Goal: Task Accomplishment & Management: Manage account settings

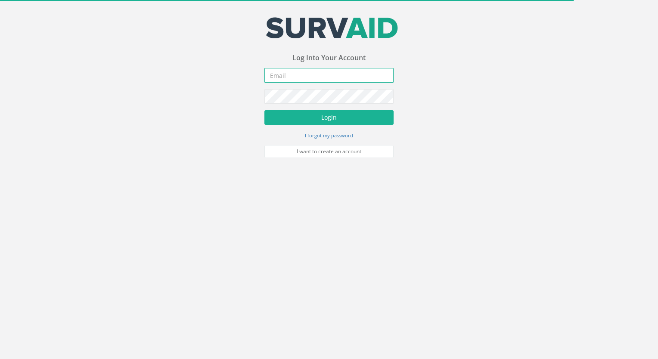
click at [301, 71] on input "email" at bounding box center [328, 75] width 129 height 15
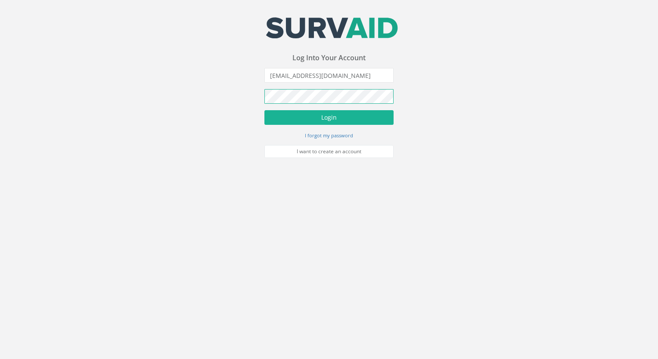
click at [264, 110] on button "Login" at bounding box center [328, 117] width 129 height 15
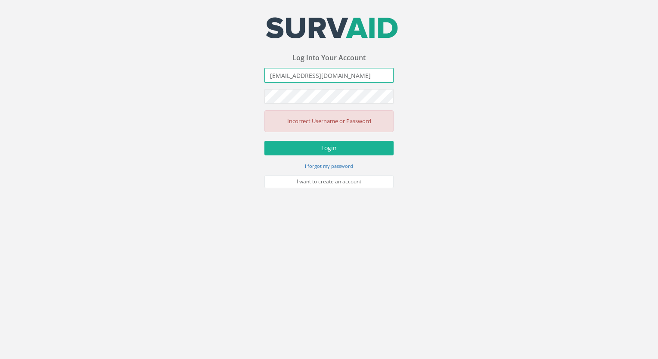
drag, startPoint x: 352, startPoint y: 74, endPoint x: 50, endPoint y: 90, distance: 302.4
click at [50, 90] on div "Your email address was sucessfully verified - please login below to continue Yo…" at bounding box center [329, 94] width 658 height 188
type input "[EMAIL_ADDRESS][DOMAIN_NAME]"
click at [264, 141] on button "Login" at bounding box center [328, 148] width 129 height 15
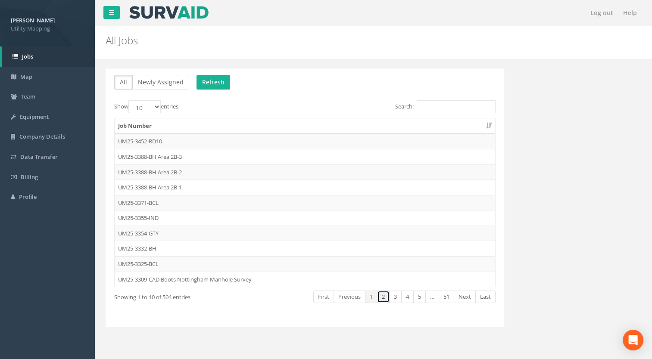
click at [385, 294] on link "2" at bounding box center [383, 297] width 12 height 12
click at [133, 169] on td "UM25-3240-EVA" at bounding box center [305, 173] width 380 height 16
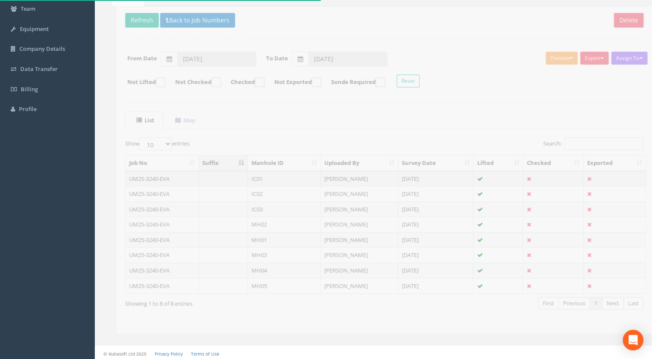
scroll to position [88, 0]
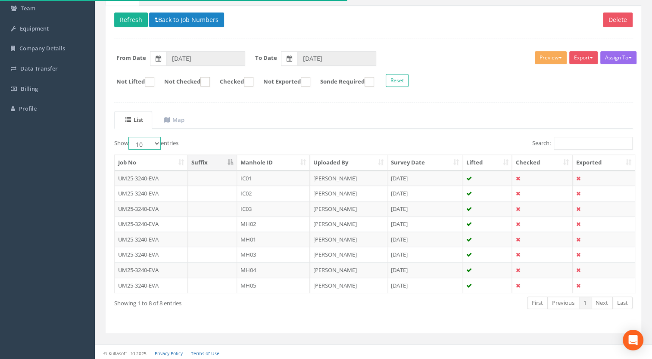
click at [149, 144] on select "10 25 50 100" at bounding box center [144, 143] width 32 height 13
select select "100"
click at [130, 137] on select "10 25 50 100" at bounding box center [144, 143] width 32 height 13
click at [276, 158] on th "Manhole ID" at bounding box center [273, 163] width 73 height 16
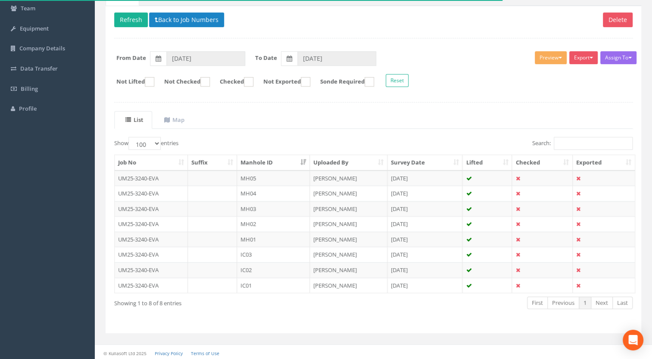
click at [276, 158] on th "Manhole ID" at bounding box center [273, 163] width 73 height 16
click at [250, 178] on td "IC01" at bounding box center [273, 179] width 73 height 16
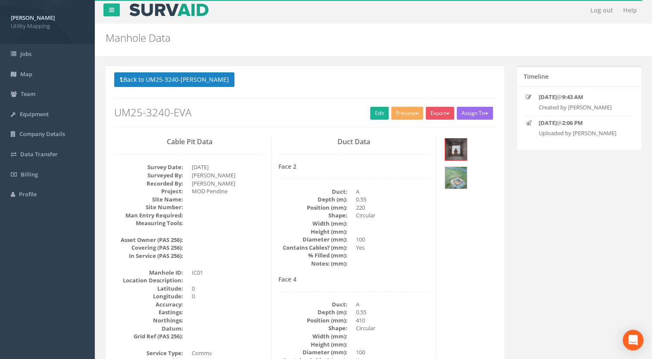
scroll to position [0, 0]
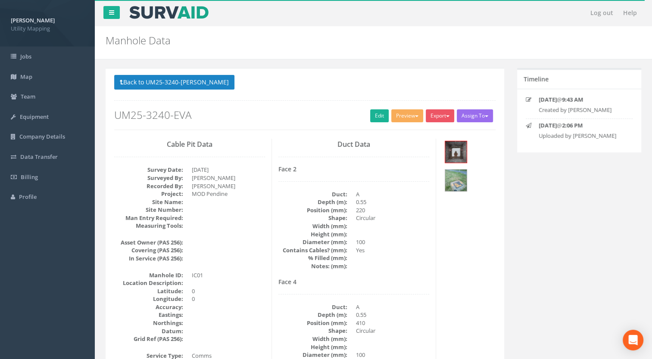
click at [202, 92] on div "Back to UM25-3240-EVA Manholes Back to Map Assign To Malcolm Hughes Land Survey…" at bounding box center [304, 102] width 381 height 55
click at [204, 82] on button "Back to UM25-3240-EVA Manholes" at bounding box center [174, 82] width 120 height 15
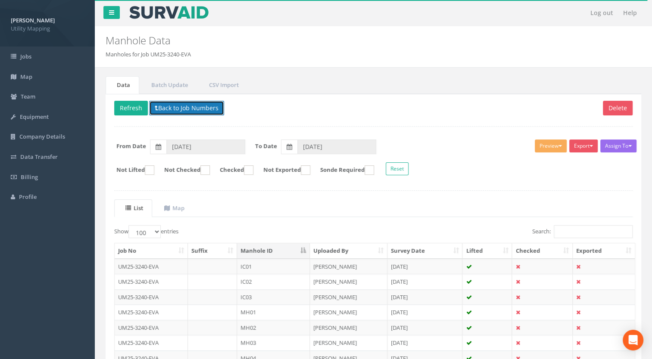
click at [210, 108] on button "Back to Job Numbers" at bounding box center [186, 108] width 75 height 15
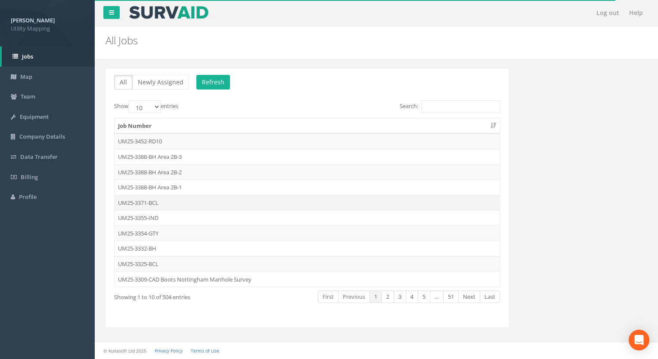
click at [157, 202] on td "UM25-3371-BCL" at bounding box center [307, 203] width 385 height 16
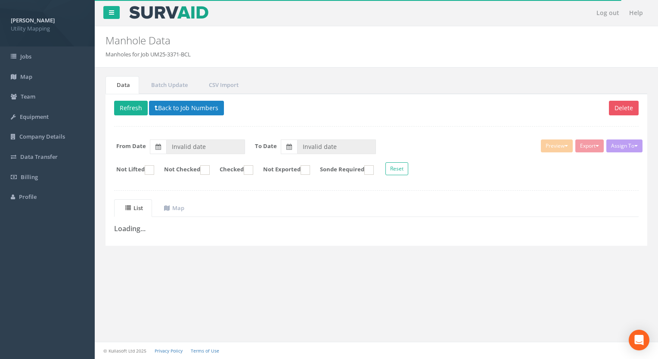
type input "31/08/2025"
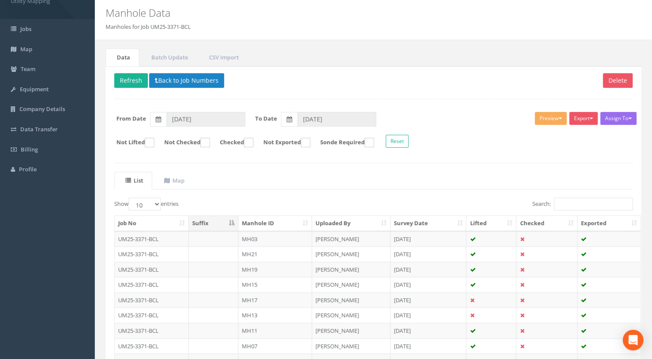
scroll to position [119, 0]
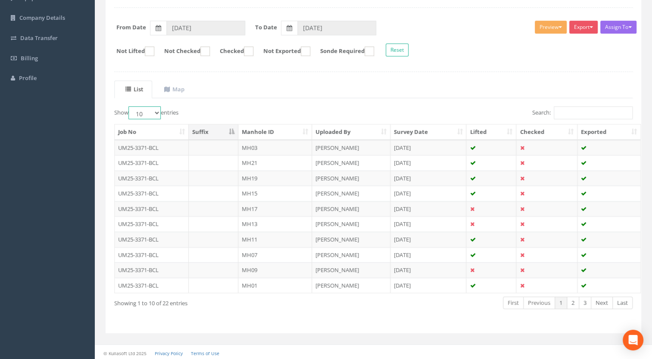
click at [146, 111] on select "10 25 50 100" at bounding box center [144, 112] width 32 height 13
select select "100"
click at [130, 106] on select "10 25 50 100" at bounding box center [144, 112] width 32 height 13
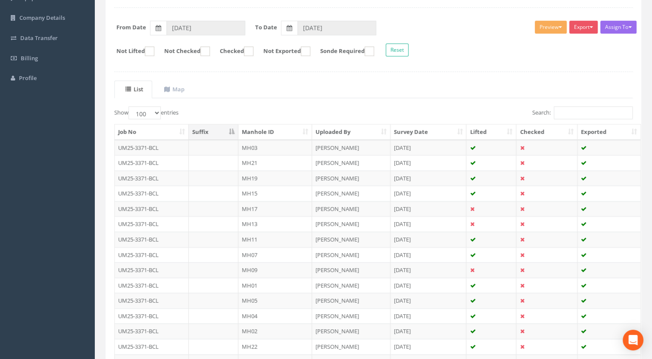
click at [287, 129] on th "Manhole ID" at bounding box center [275, 132] width 74 height 16
click at [259, 148] on td "MH01" at bounding box center [275, 148] width 74 height 16
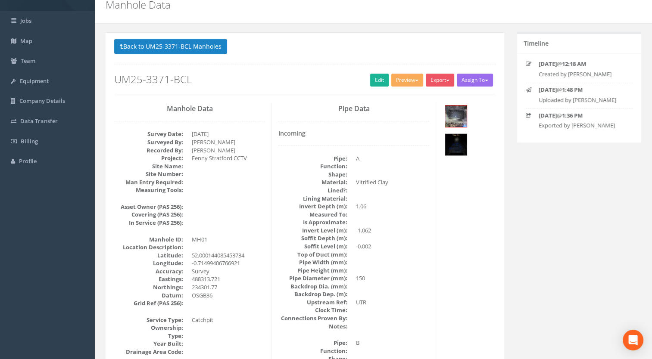
scroll to position [43, 0]
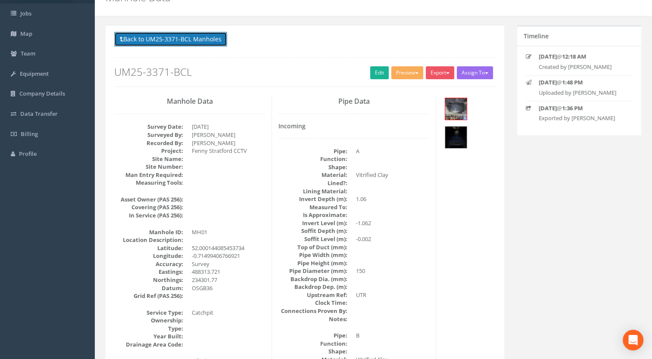
click at [208, 38] on button "Back to UM25-3371-BCL Manholes" at bounding box center [170, 39] width 113 height 15
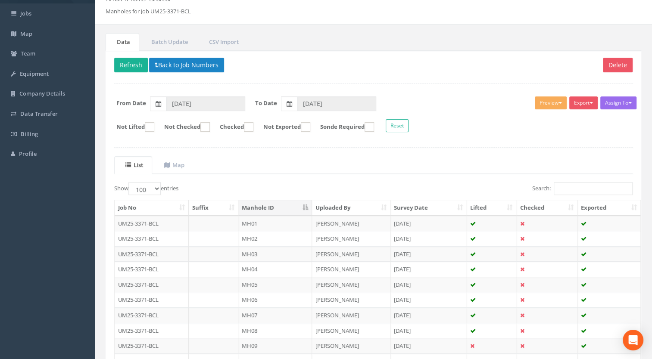
scroll to position [86, 0]
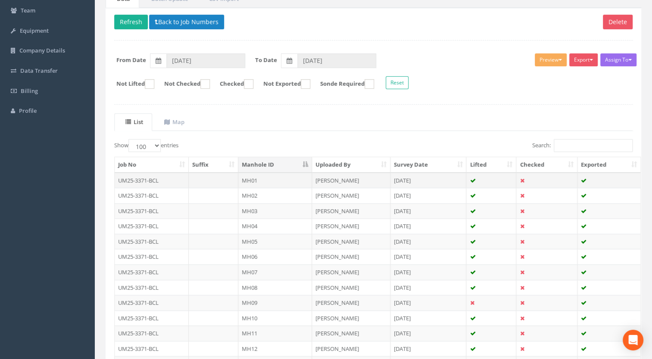
click at [166, 179] on td "UM25-3371-BCL" at bounding box center [152, 181] width 74 height 16
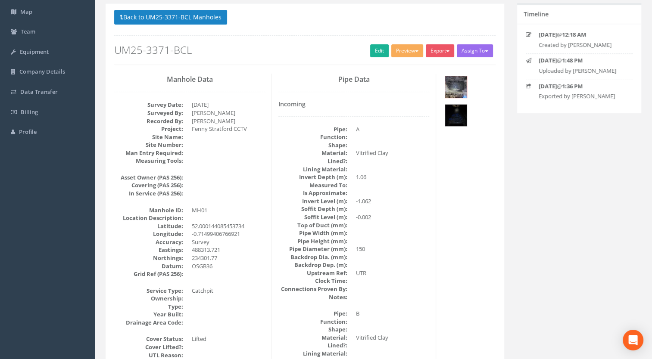
scroll to position [0, 0]
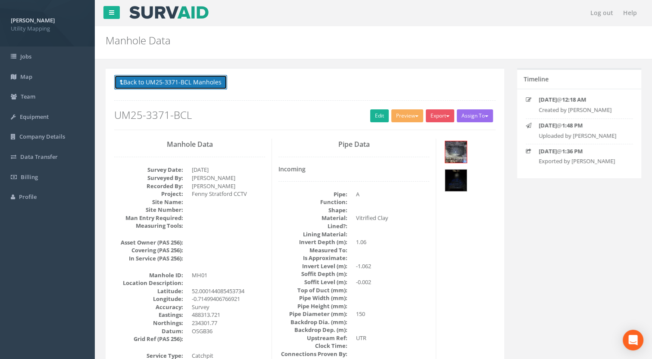
click at [175, 81] on button "Back to UM25-3371-BCL Manholes" at bounding box center [170, 82] width 113 height 15
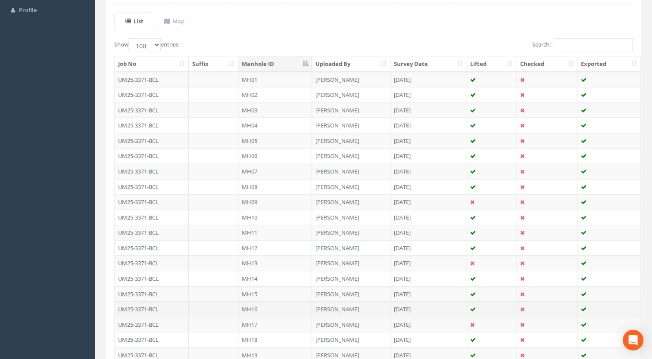
scroll to position [172, 0]
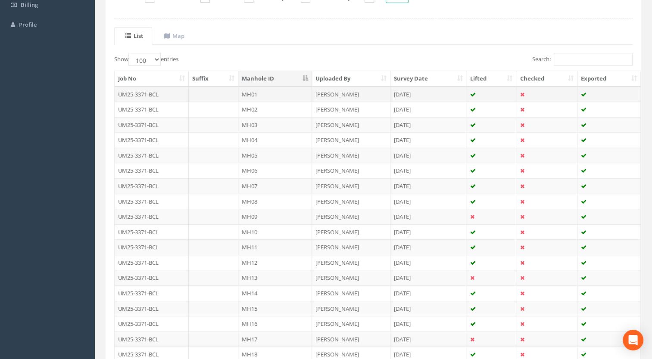
click at [148, 96] on td "UM25-3371-BCL" at bounding box center [152, 95] width 74 height 16
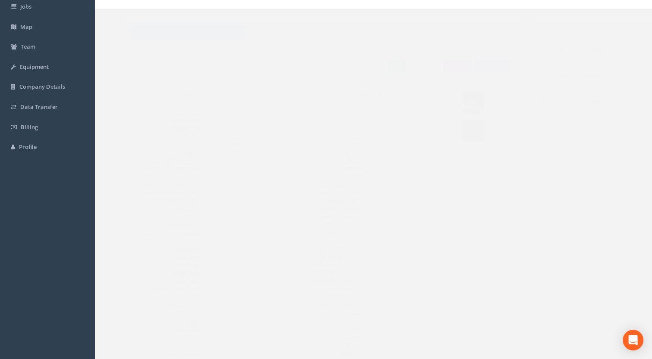
scroll to position [43, 0]
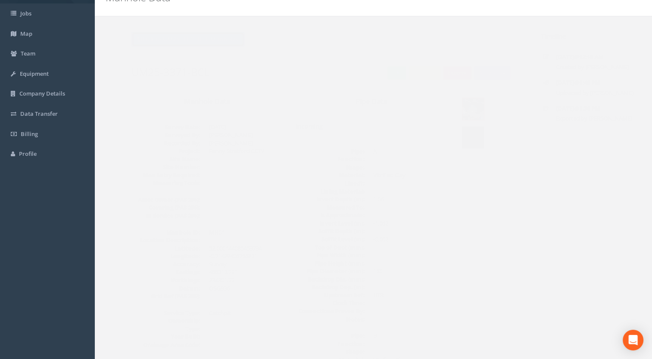
click at [204, 34] on button "Back to UM25-3371-BCL Manholes" at bounding box center [170, 39] width 113 height 15
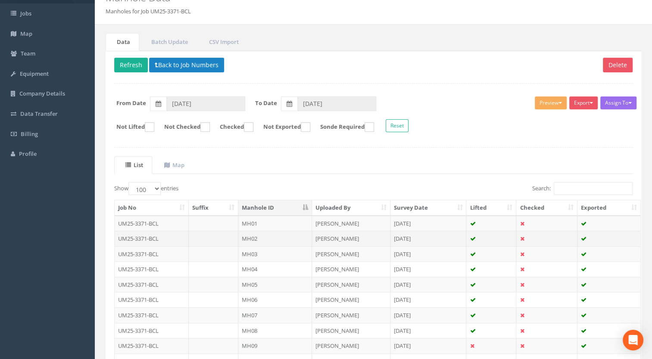
click at [255, 240] on td "MH02" at bounding box center [275, 239] width 74 height 16
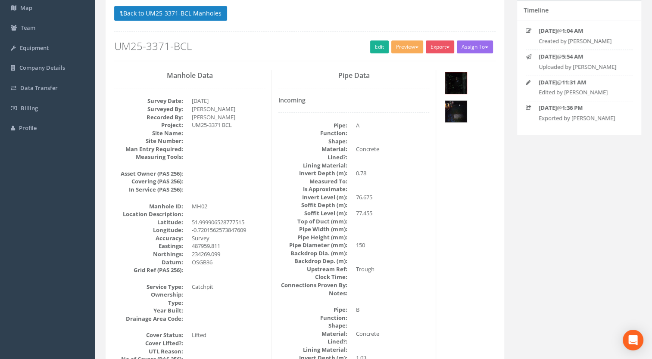
scroll to position [86, 0]
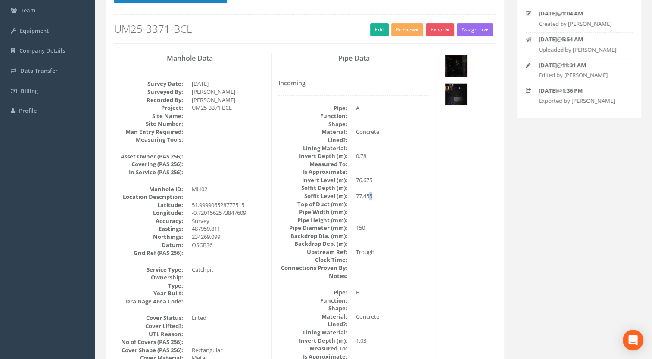
click at [370, 196] on dd "77.455" at bounding box center [392, 196] width 73 height 8
click at [376, 185] on dd at bounding box center [392, 188] width 73 height 8
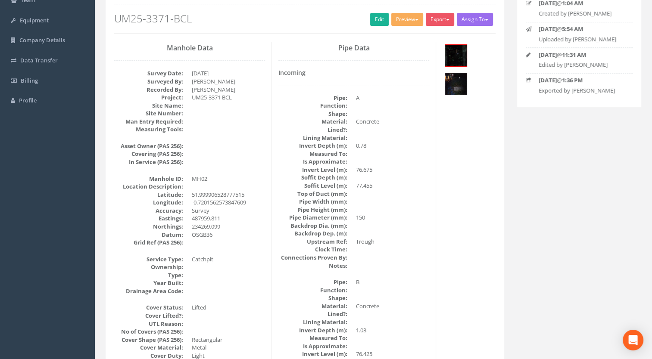
scroll to position [0, 0]
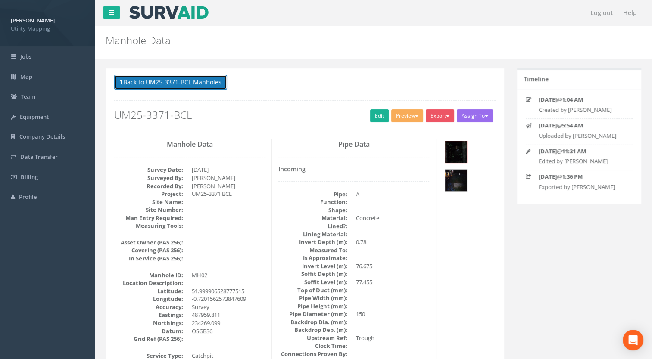
click at [215, 81] on button "Back to UM25-3371-BCL Manholes" at bounding box center [170, 82] width 113 height 15
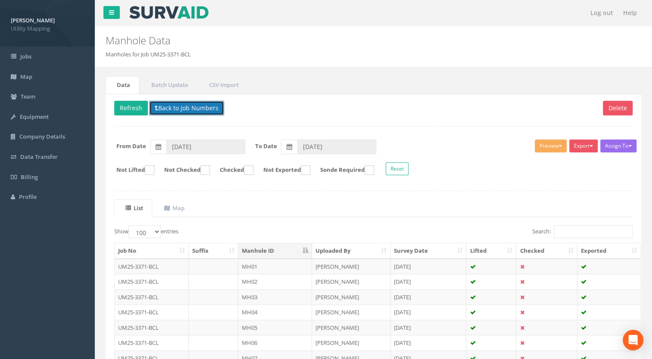
click at [193, 109] on button "Back to Job Numbers" at bounding box center [186, 108] width 75 height 15
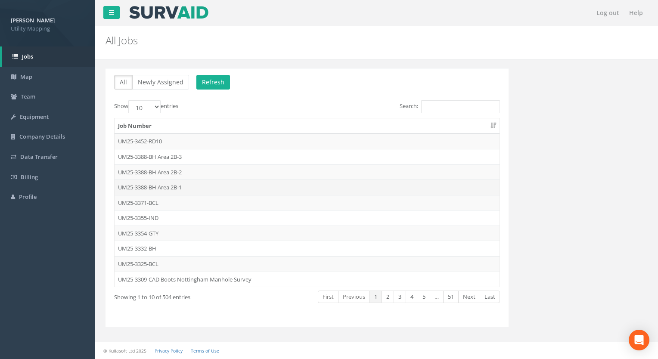
click at [175, 188] on td "UM25-3388-BH Area 2B-1" at bounding box center [307, 188] width 385 height 16
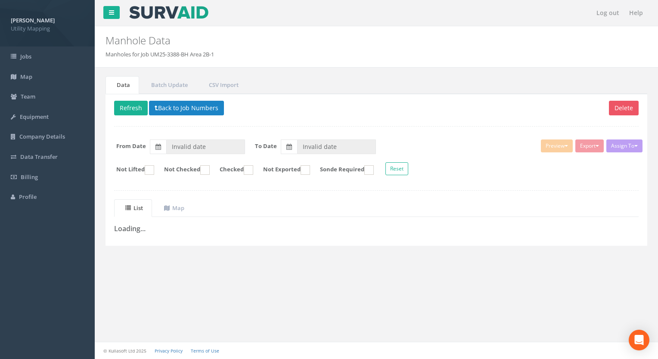
type input "[DATE]"
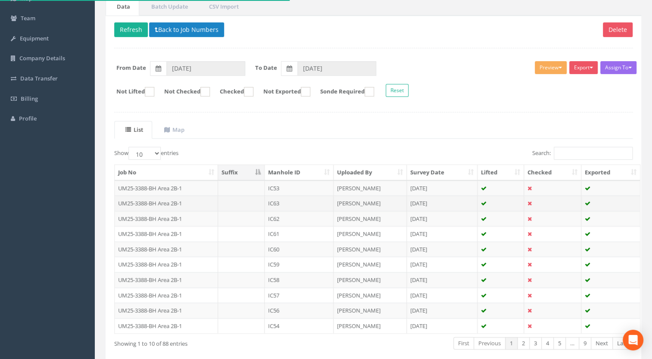
scroll to position [86, 0]
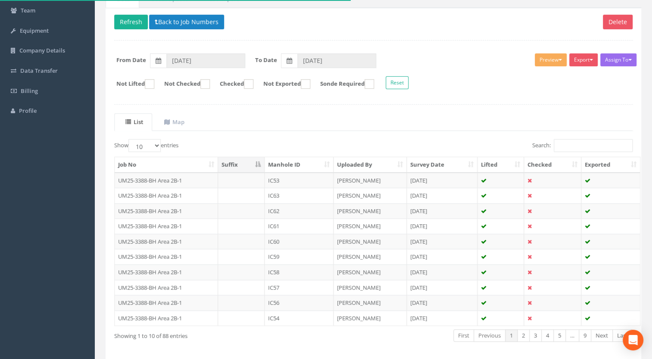
click at [306, 163] on th "Manhole ID" at bounding box center [298, 165] width 69 height 16
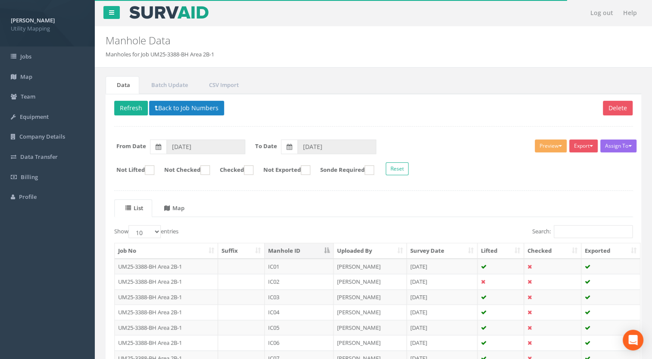
scroll to position [43, 0]
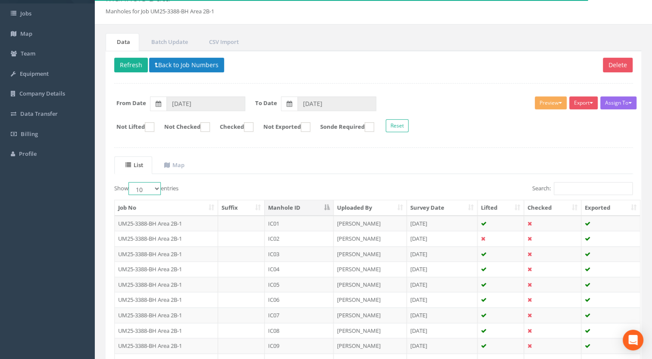
click at [151, 190] on select "10 25 50 100" at bounding box center [144, 188] width 32 height 13
select select "100"
click at [130, 182] on select "10 25 50 100" at bounding box center [144, 188] width 32 height 13
click at [184, 223] on td "UM25-3388-BH Area 2B-1" at bounding box center [166, 224] width 103 height 16
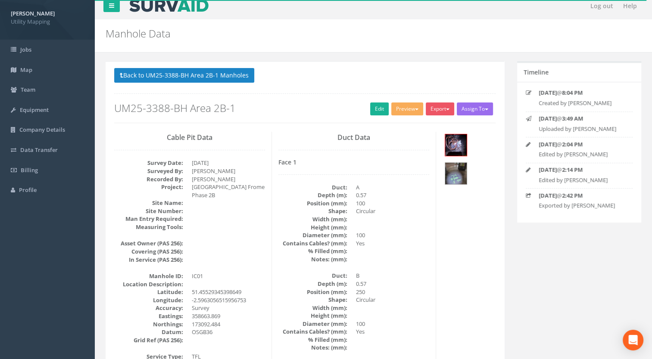
scroll to position [0, 0]
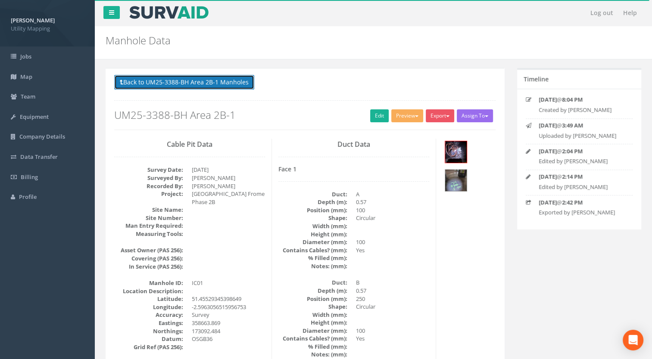
click at [227, 83] on button "Back to UM25-3388-BH Area 2B-1 Manholes" at bounding box center [184, 82] width 140 height 15
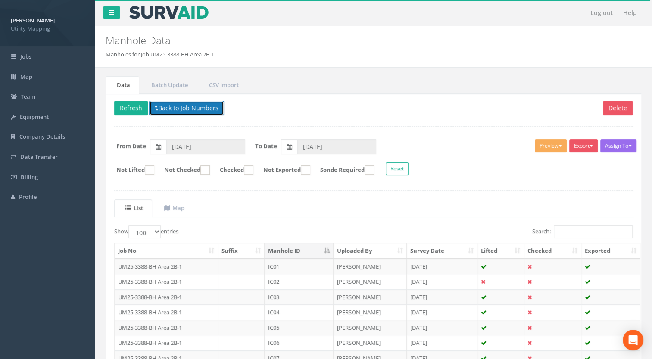
click at [195, 107] on button "Back to Job Numbers" at bounding box center [186, 108] width 75 height 15
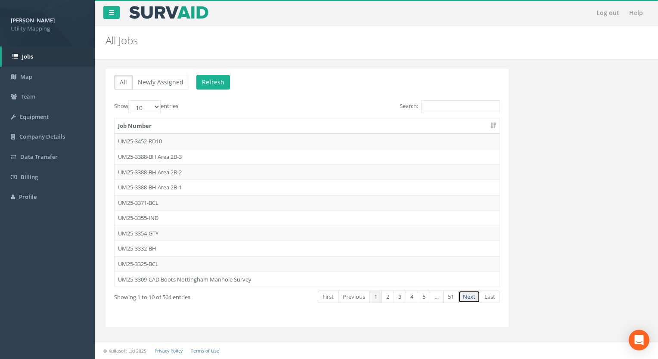
click at [470, 299] on link "Next" at bounding box center [469, 297] width 22 height 12
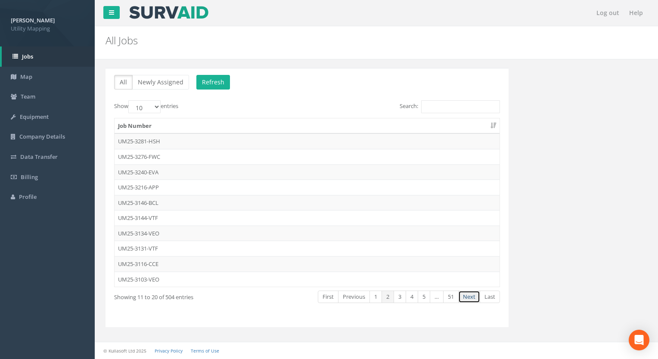
click at [467, 294] on link "Next" at bounding box center [469, 297] width 22 height 12
click at [375, 296] on link "1" at bounding box center [376, 297] width 12 height 12
click at [144, 202] on td "UM25-3371-BCL" at bounding box center [307, 203] width 385 height 16
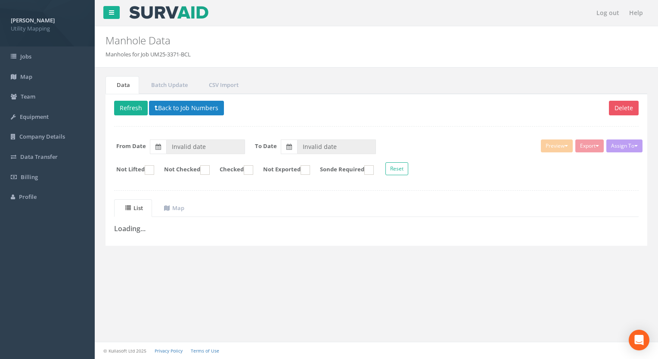
type input "31/08/2025"
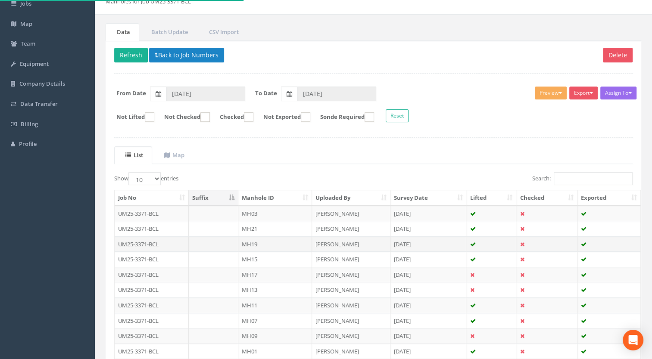
scroll to position [86, 0]
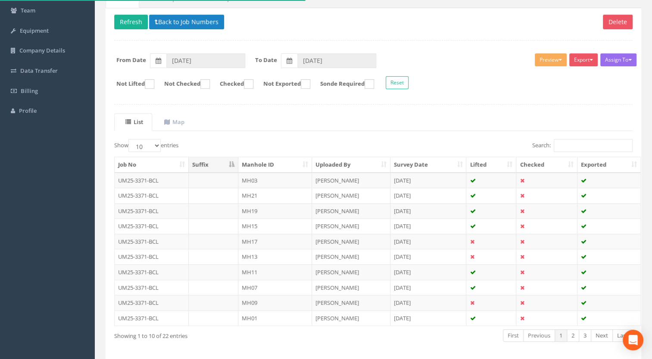
click at [275, 157] on th "Manhole ID" at bounding box center [275, 165] width 74 height 16
click at [151, 147] on select "10 25 50 100" at bounding box center [144, 145] width 32 height 13
select select "100"
click at [130, 139] on select "10 25 50 100" at bounding box center [144, 145] width 32 height 13
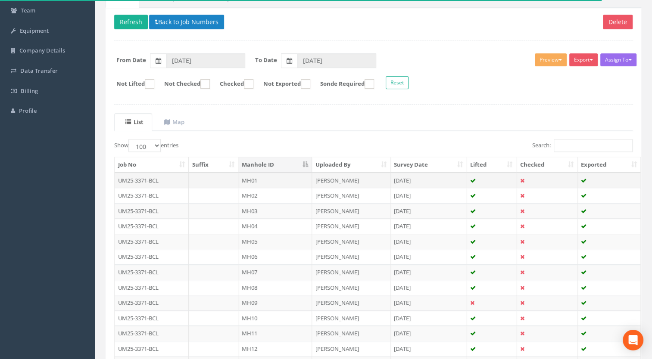
click at [187, 175] on td "UM25-3371-BCL" at bounding box center [152, 181] width 74 height 16
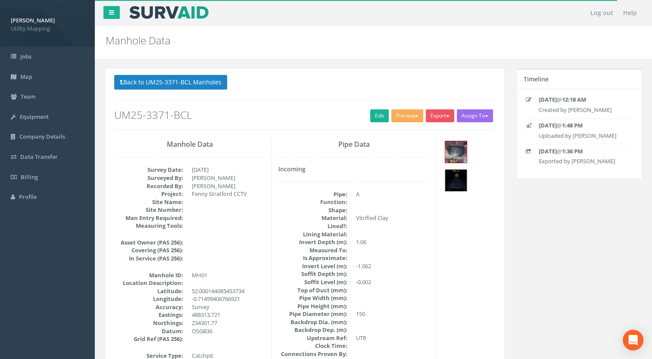
scroll to position [43, 0]
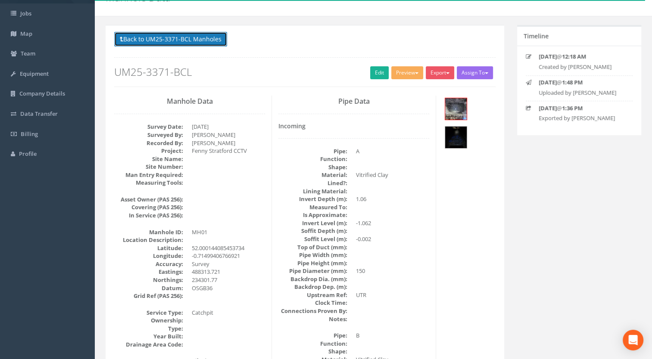
click at [193, 40] on button "Back to UM25-3371-BCL Manholes" at bounding box center [170, 39] width 113 height 15
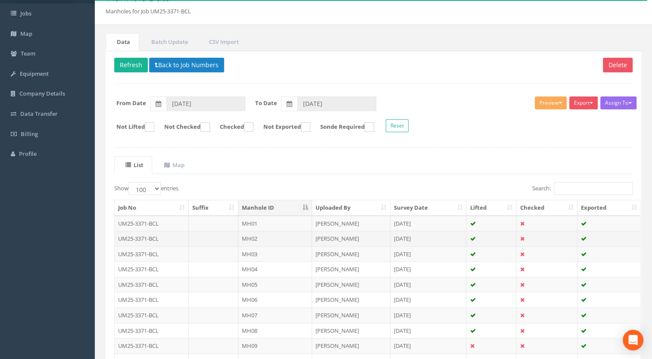
click at [241, 236] on td "MH02" at bounding box center [275, 239] width 74 height 16
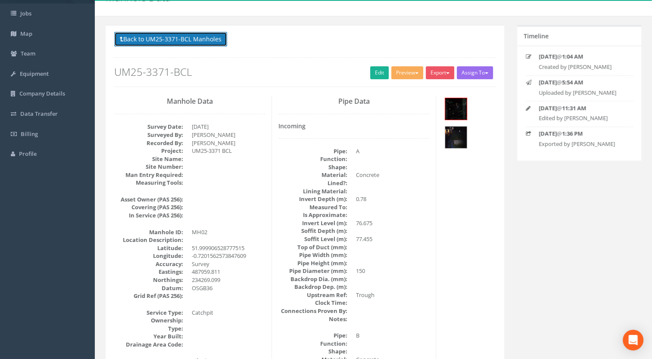
click at [200, 42] on button "Back to UM25-3371-BCL Manholes" at bounding box center [170, 39] width 113 height 15
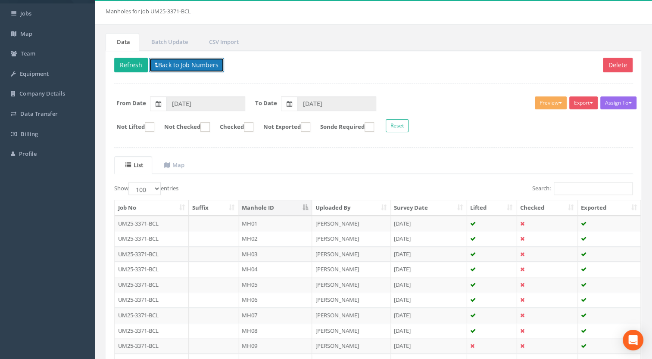
click at [196, 68] on button "Back to Job Numbers" at bounding box center [186, 65] width 75 height 15
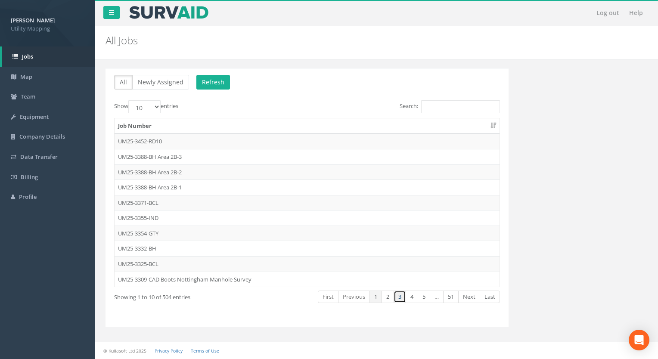
click at [402, 293] on link "3" at bounding box center [400, 297] width 12 height 12
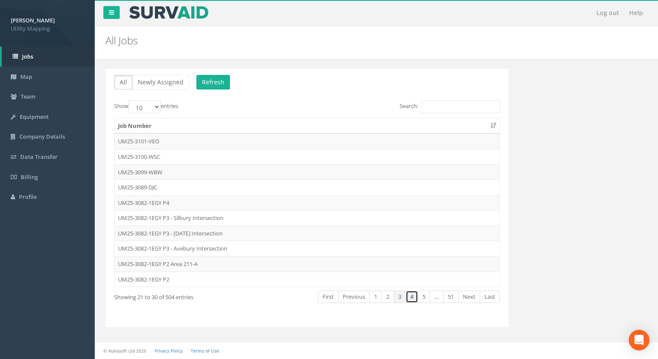
click at [414, 297] on link "4" at bounding box center [412, 297] width 12 height 12
click at [149, 235] on td "UM25-2893-LEN CAT [GEOGRAPHIC_DATA]" at bounding box center [307, 234] width 385 height 16
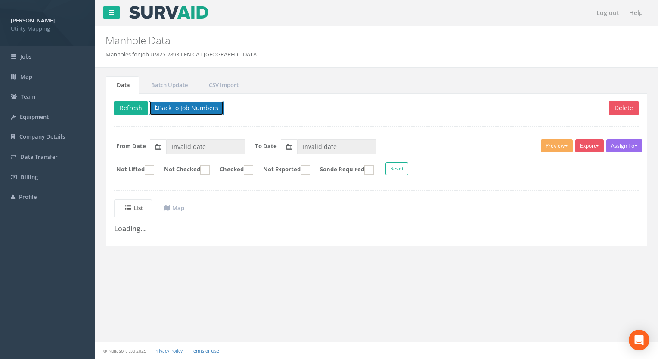
click at [198, 106] on button "Back to Job Numbers" at bounding box center [186, 108] width 75 height 15
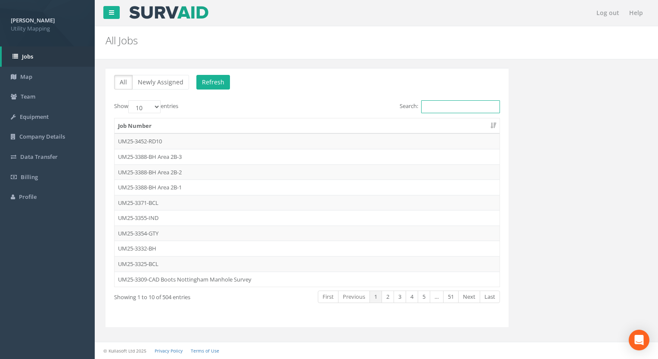
click at [445, 111] on input "Search:" at bounding box center [460, 106] width 79 height 13
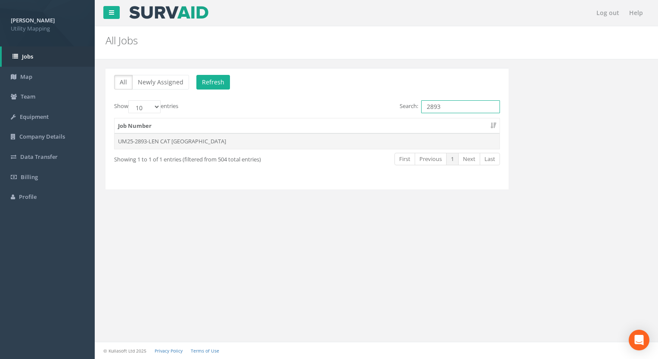
type input "2893"
click at [211, 139] on td "UM25-2893-LEN CAT [GEOGRAPHIC_DATA]" at bounding box center [307, 142] width 385 height 16
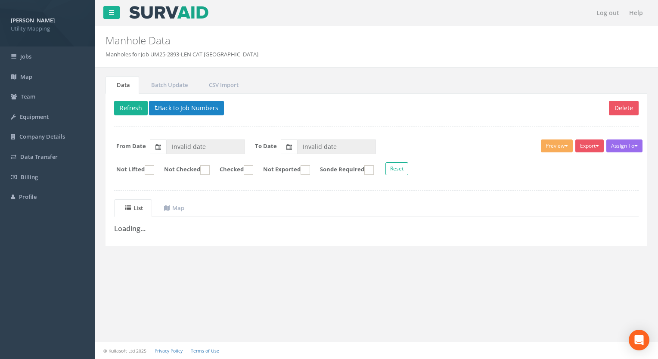
click at [349, 89] on ul "Data Batch Update CSV Import" at bounding box center [377, 85] width 542 height 18
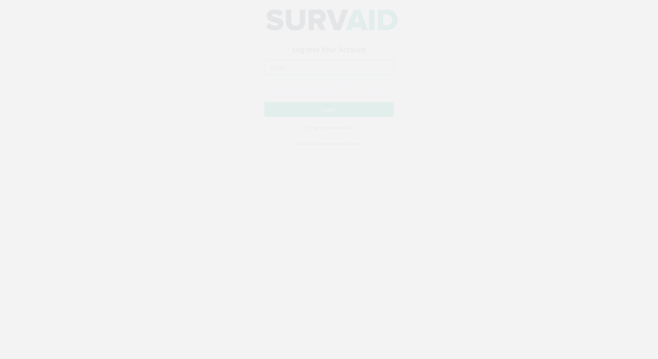
click at [290, 75] on input "email" at bounding box center [328, 75] width 129 height 15
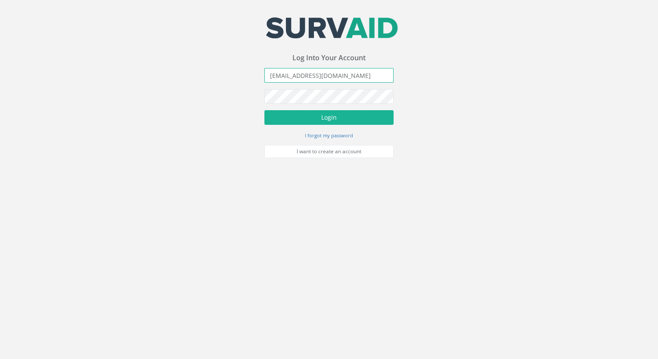
type input "[EMAIL_ADDRESS][DOMAIN_NAME]"
click at [264, 110] on button "Login" at bounding box center [328, 117] width 129 height 15
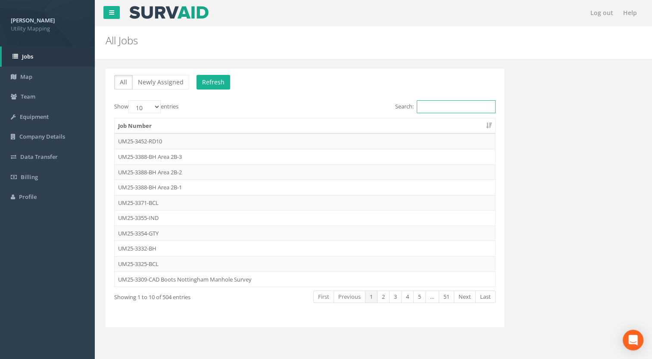
click at [442, 103] on input "Search:" at bounding box center [456, 106] width 79 height 13
click at [383, 294] on link "2" at bounding box center [383, 297] width 12 height 12
click at [394, 295] on link "3" at bounding box center [395, 297] width 12 height 12
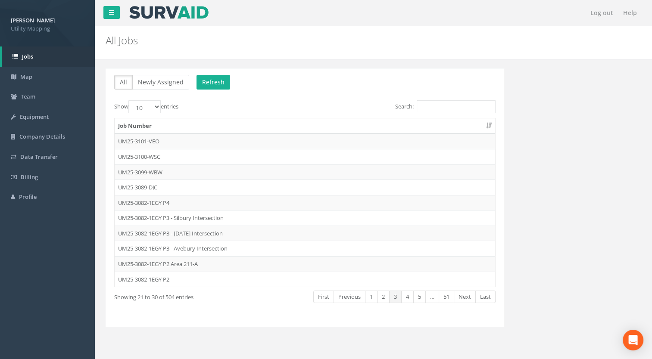
click at [401, 296] on link "3" at bounding box center [395, 297] width 12 height 12
click at [405, 296] on link "4" at bounding box center [407, 297] width 12 height 12
click at [181, 231] on td "UM25-2893-LEN CAT [GEOGRAPHIC_DATA]" at bounding box center [305, 234] width 380 height 16
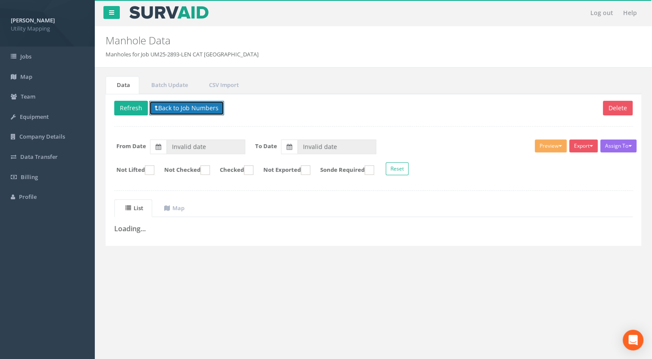
click at [205, 110] on button "Back to Job Numbers" at bounding box center [186, 108] width 75 height 15
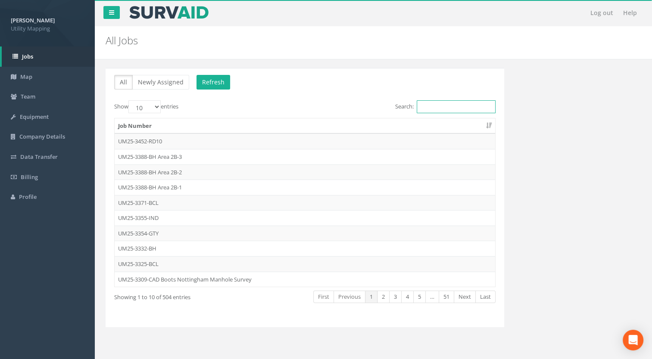
click at [441, 109] on input "Search:" at bounding box center [456, 106] width 79 height 13
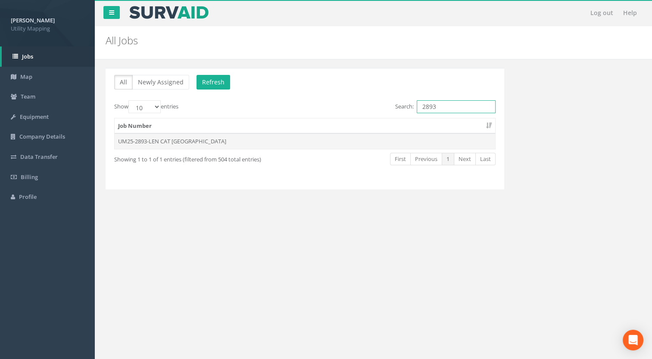
type input "2893"
click at [151, 138] on td "UM25-2893-LEN CAT [GEOGRAPHIC_DATA]" at bounding box center [305, 142] width 380 height 16
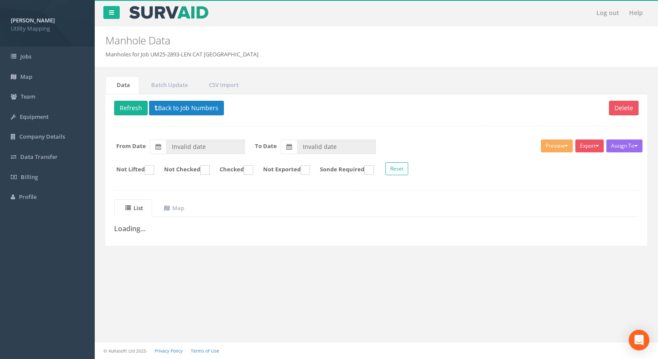
type input "[DATE]"
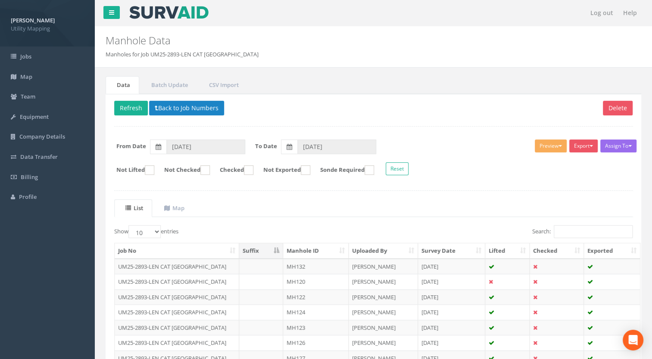
scroll to position [119, 0]
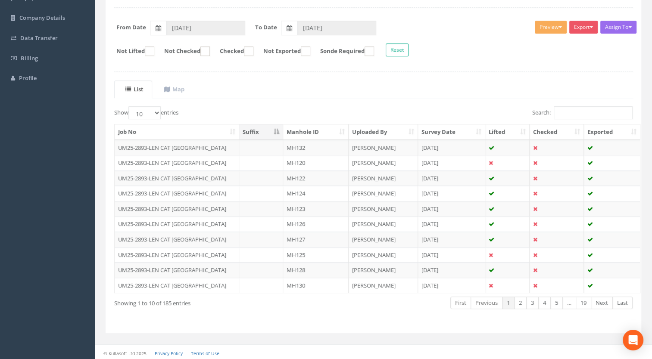
click at [322, 131] on th "Manhole ID" at bounding box center [315, 132] width 65 height 16
click at [155, 114] on select "10 25 50 100" at bounding box center [144, 112] width 32 height 13
select select "100"
click at [130, 106] on select "10 25 50 100" at bounding box center [144, 112] width 32 height 13
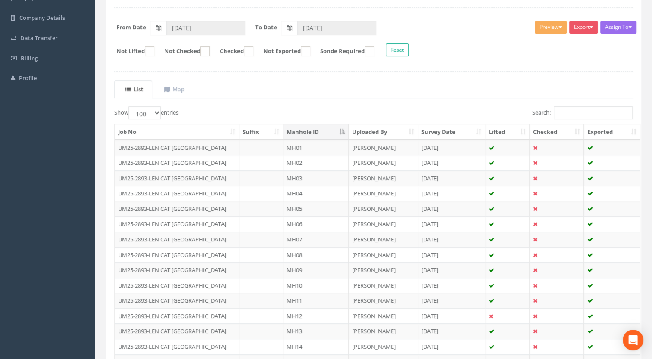
drag, startPoint x: 0, startPoint y: 100, endPoint x: 0, endPoint y: 185, distance: 85.3
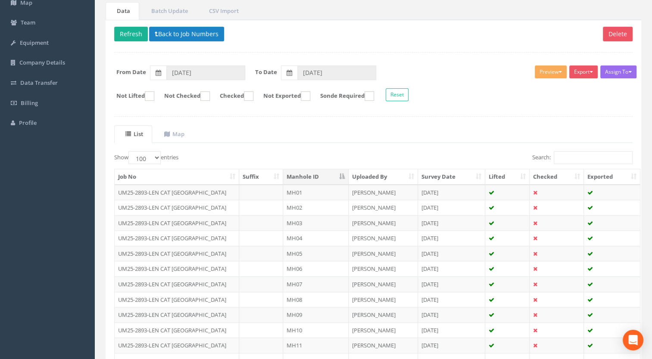
scroll to position [43, 0]
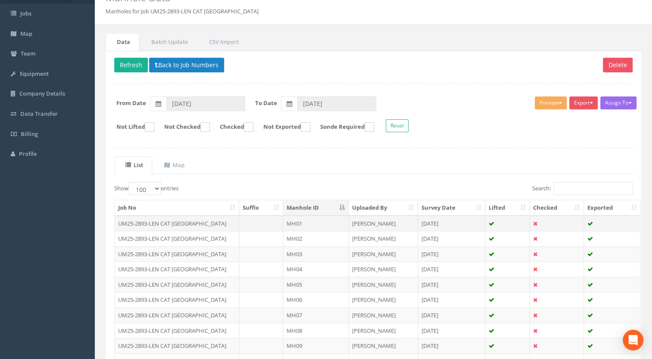
click at [190, 220] on td "UM25-2893-LEN CAT [GEOGRAPHIC_DATA]" at bounding box center [177, 224] width 124 height 16
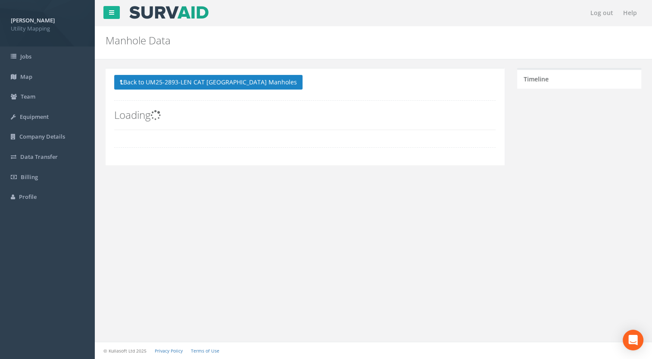
scroll to position [0, 0]
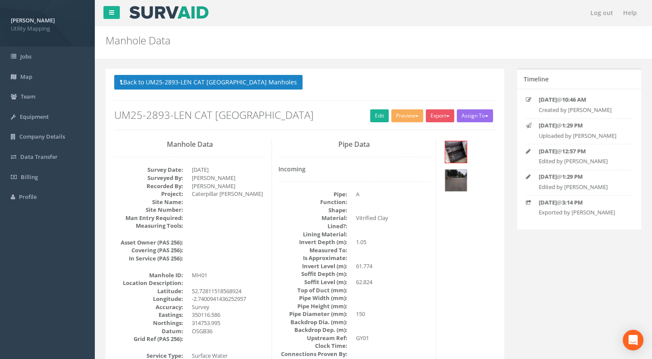
drag, startPoint x: 610, startPoint y: 109, endPoint x: 538, endPoint y: 112, distance: 72.0
click at [538, 112] on p "Created by [PERSON_NAME]" at bounding box center [581, 110] width 87 height 8
click at [567, 113] on p "Created by [PERSON_NAME]" at bounding box center [581, 110] width 87 height 8
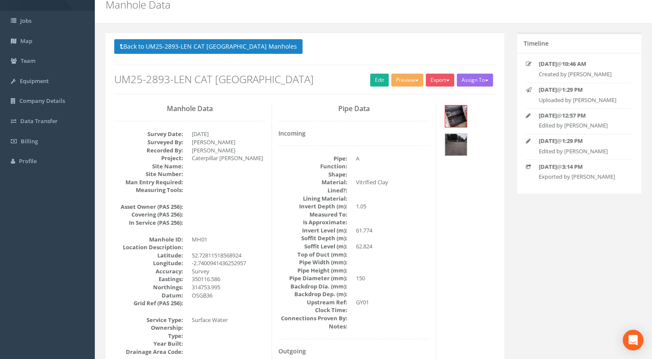
scroll to position [43, 0]
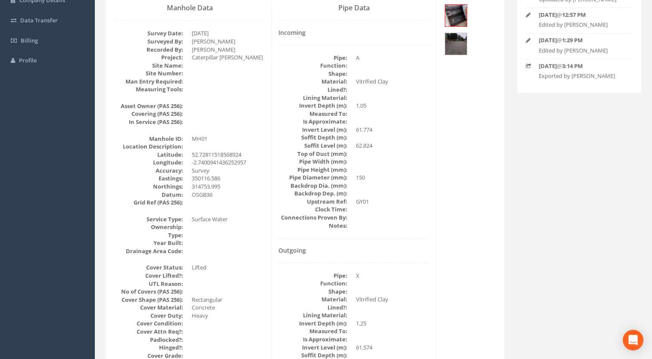
scroll to position [129, 0]
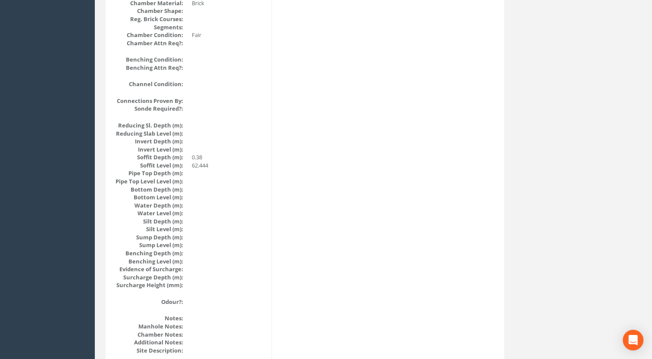
scroll to position [732, 0]
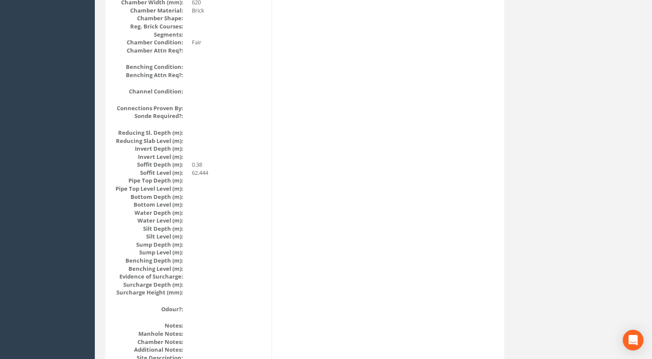
drag, startPoint x: 139, startPoint y: 243, endPoint x: 134, endPoint y: 246, distance: 6.8
click at [134, 246] on dt "Sump Depth (m):" at bounding box center [148, 245] width 69 height 8
click at [231, 249] on dd at bounding box center [228, 253] width 73 height 8
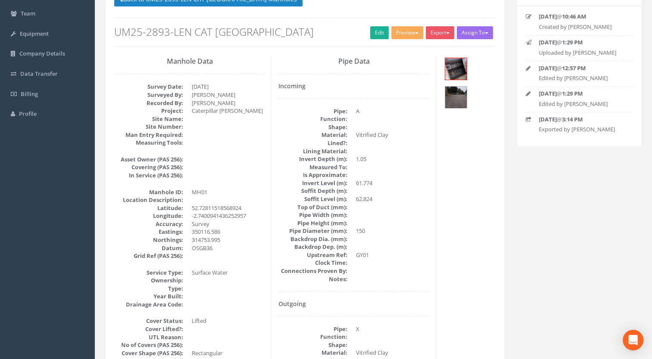
scroll to position [86, 0]
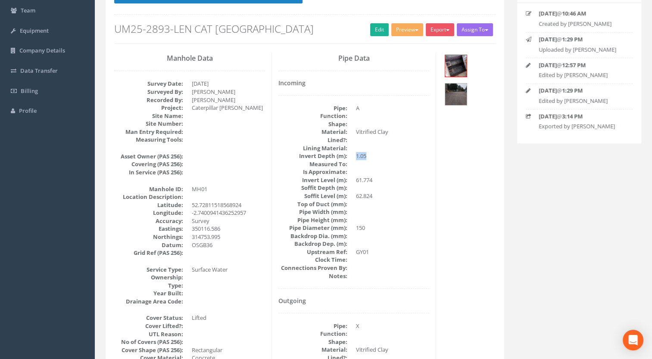
drag, startPoint x: 368, startPoint y: 156, endPoint x: 353, endPoint y: 156, distance: 15.5
click at [353, 156] on dl "Pipe: A Function: Shape: Material: Vitrified Clay Lined?: Lining Material: Inve…" at bounding box center [353, 192] width 151 height 176
click at [395, 213] on dd at bounding box center [392, 212] width 73 height 8
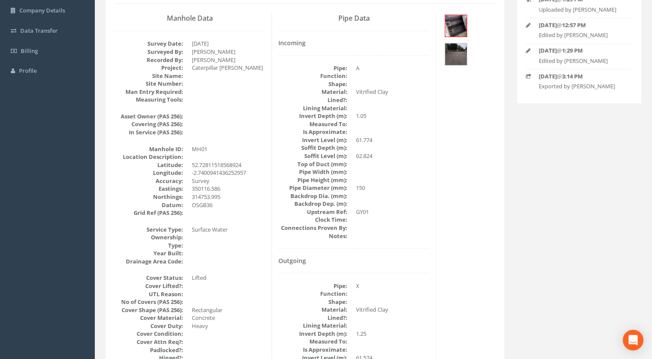
scroll to position [129, 0]
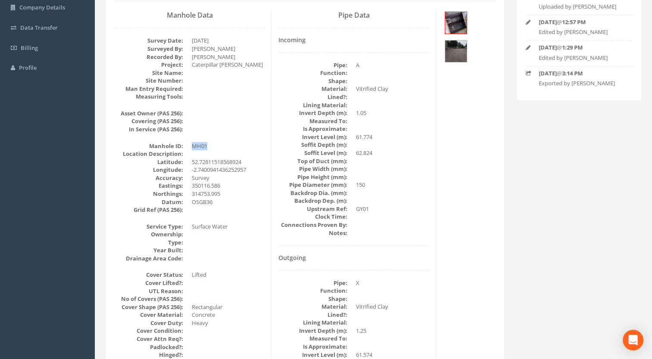
drag, startPoint x: 206, startPoint y: 143, endPoint x: 188, endPoint y: 146, distance: 18.6
click at [188, 146] on dl "Manhole ID: MH01 Location Description: [GEOGRAPHIC_DATA] Accuracy: Survey Easti…" at bounding box center [189, 178] width 151 height 72
drag, startPoint x: 188, startPoint y: 146, endPoint x: 208, endPoint y: 145, distance: 20.3
click at [208, 145] on dd "MH01" at bounding box center [228, 146] width 73 height 8
click at [213, 145] on dd "MH01" at bounding box center [228, 146] width 73 height 8
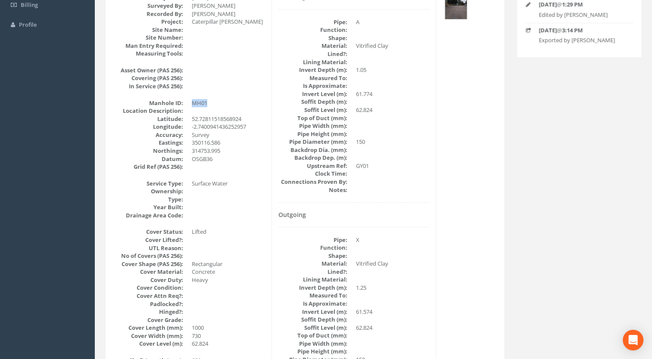
scroll to position [215, 0]
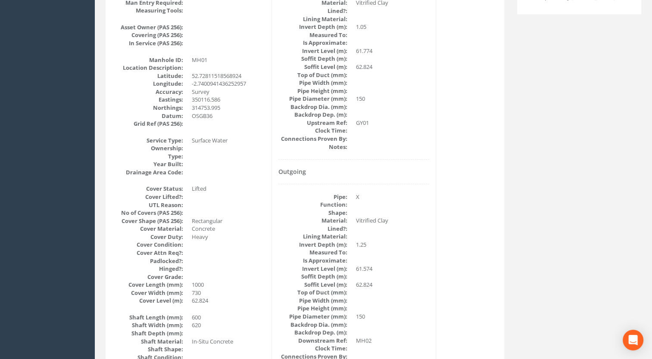
click at [227, 168] on dd at bounding box center [228, 172] width 73 height 8
drag, startPoint x: 228, startPoint y: 141, endPoint x: 191, endPoint y: 140, distance: 37.1
click at [191, 140] on dl "Service Type: Surface Water Ownership: Type: Year Built: Drainage Area Code:" at bounding box center [189, 157] width 151 height 40
click at [234, 162] on dd at bounding box center [228, 164] width 73 height 8
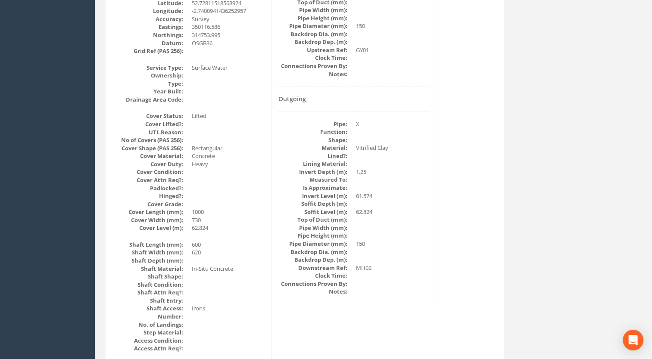
scroll to position [302, 0]
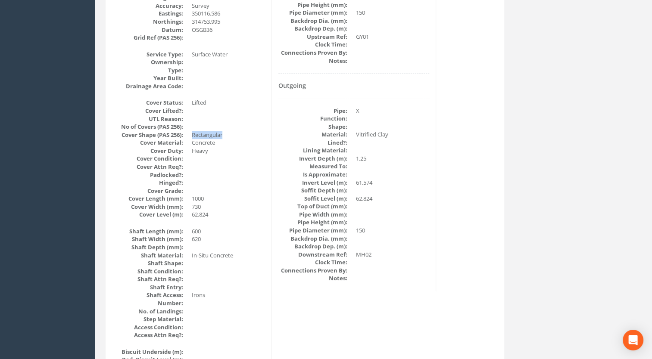
drag, startPoint x: 224, startPoint y: 136, endPoint x: 186, endPoint y: 134, distance: 38.4
click at [186, 134] on dl "Cover Status: Lifted Cover Lifted?: UTL Reason: No of Covers (PAS 256): Cover S…" at bounding box center [189, 159] width 151 height 120
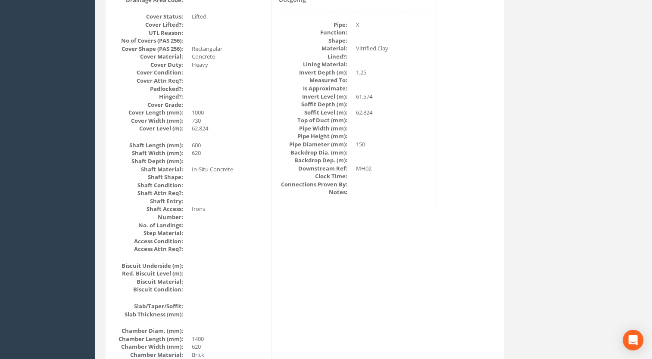
click at [247, 213] on dd at bounding box center [228, 217] width 73 height 8
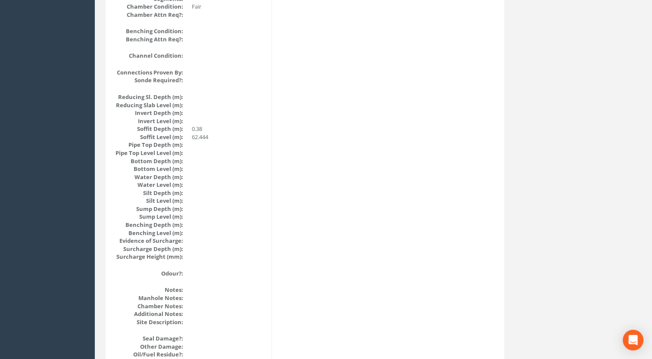
scroll to position [775, 0]
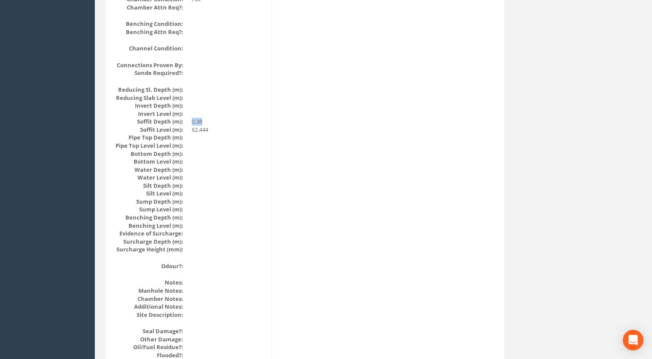
drag, startPoint x: 205, startPoint y: 120, endPoint x: 188, endPoint y: 120, distance: 16.8
click at [188, 120] on dl "Reducing Sl. Depth (m): Reducing Slab Level (m): Invert Depth (m): Invert Level…" at bounding box center [189, 170] width 151 height 168
click at [236, 134] on dd at bounding box center [228, 138] width 73 height 8
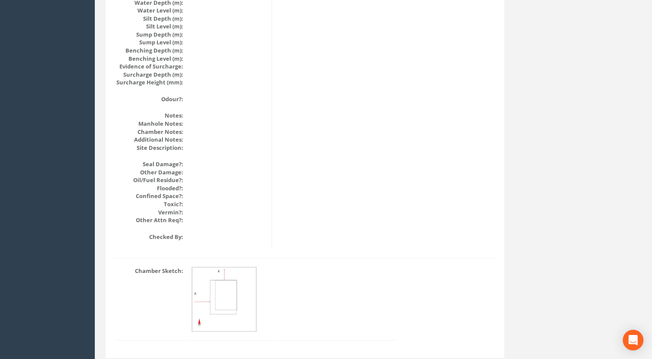
scroll to position [969, 0]
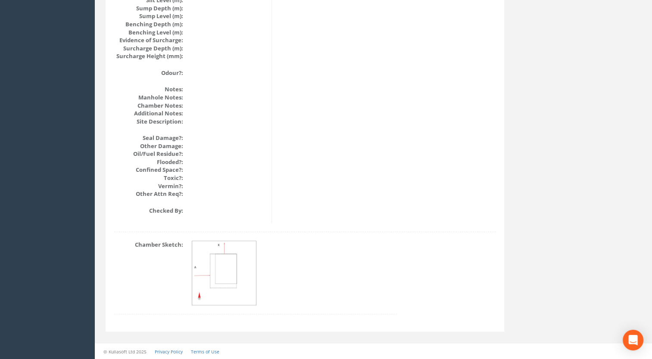
click at [219, 266] on img at bounding box center [224, 273] width 65 height 65
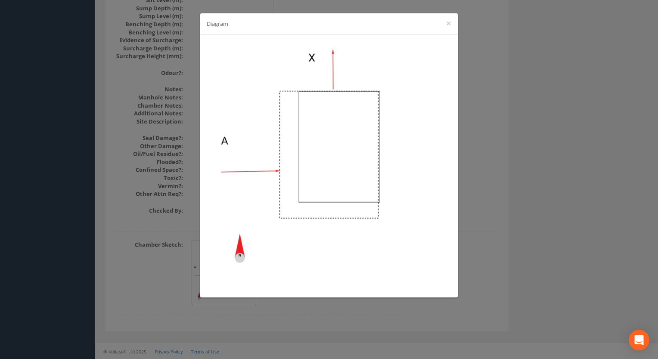
click at [474, 206] on div "Diagram ×" at bounding box center [329, 179] width 658 height 359
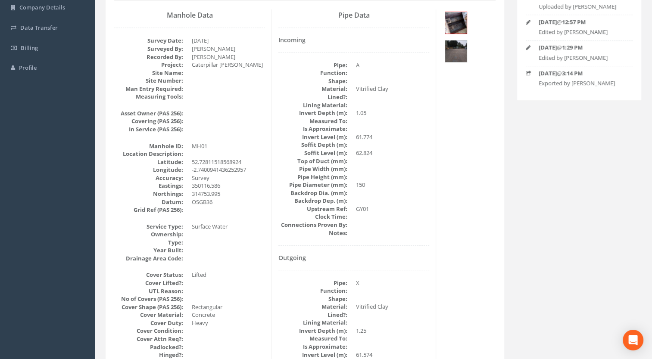
scroll to position [86, 0]
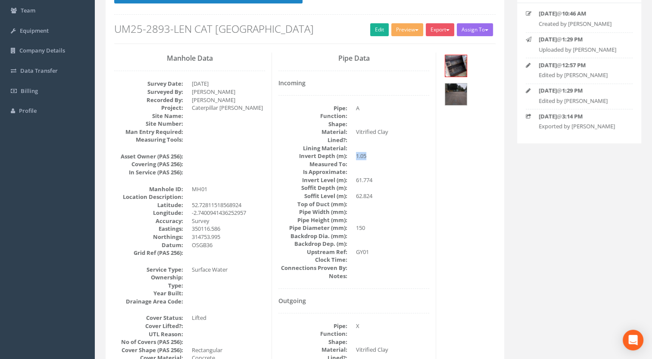
drag, startPoint x: 373, startPoint y: 156, endPoint x: 356, endPoint y: 158, distance: 17.3
click at [356, 158] on dd "1.05" at bounding box center [392, 156] width 73 height 8
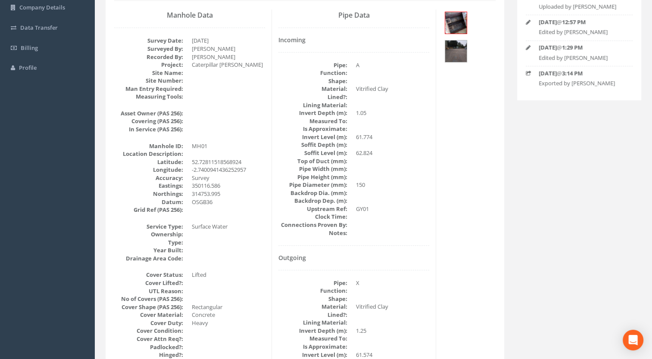
click at [417, 218] on dd at bounding box center [392, 217] width 73 height 8
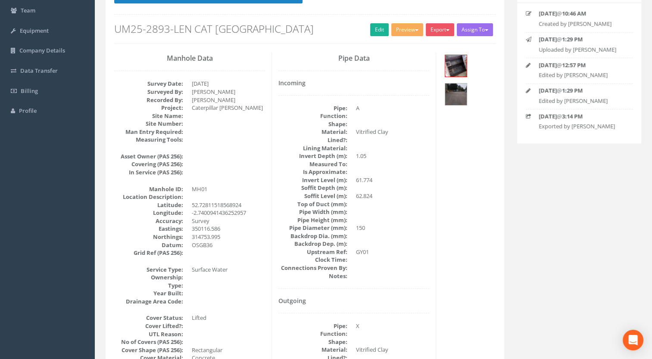
scroll to position [0, 0]
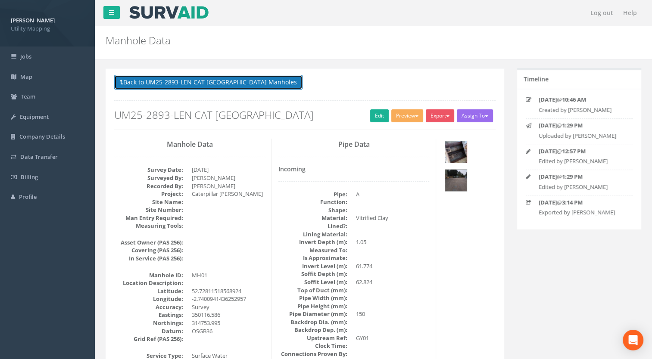
click at [224, 87] on button "Back to UM25-2893-LEN CAT [GEOGRAPHIC_DATA] Manholes" at bounding box center [208, 82] width 188 height 15
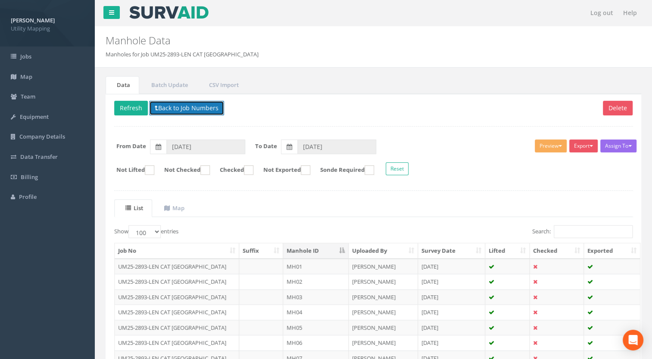
click at [191, 107] on button "Back to Job Numbers" at bounding box center [186, 108] width 75 height 15
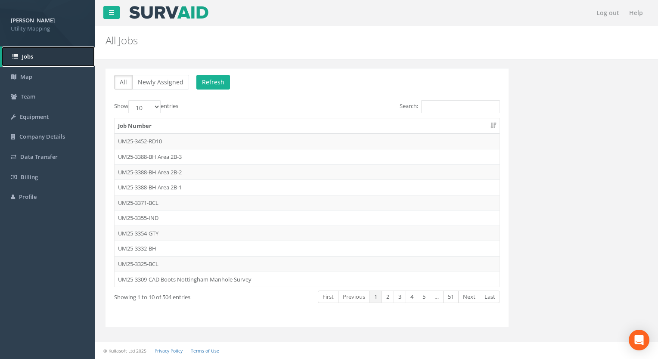
click at [30, 53] on span "Jobs" at bounding box center [27, 57] width 11 height 8
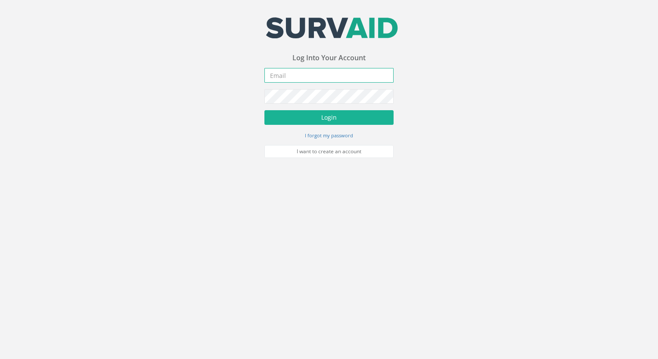
click at [307, 80] on input "email" at bounding box center [328, 75] width 129 height 15
type input "[EMAIL_ADDRESS][DOMAIN_NAME]"
click at [264, 110] on button "Login" at bounding box center [328, 117] width 129 height 15
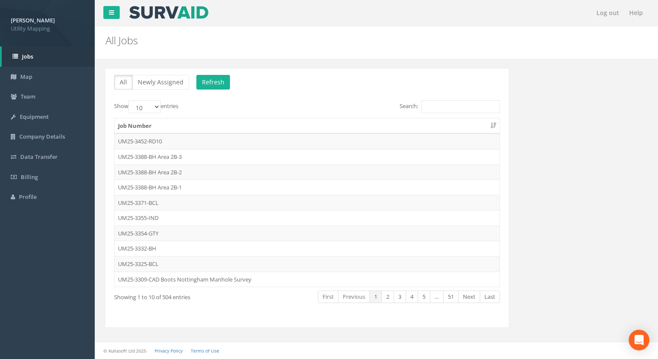
click at [221, 323] on div "All Newly Assigned Refresh Show 10 25 50 100 entries Search: Job Number UM25-34…" at bounding box center [307, 197] width 403 height 259
click at [140, 103] on select "10 25 50 100" at bounding box center [144, 106] width 32 height 13
select select "100"
click at [130, 100] on select "10 25 50 100" at bounding box center [144, 106] width 32 height 13
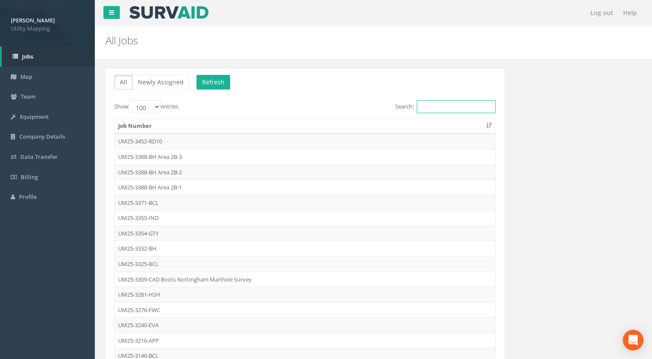
click at [457, 111] on input "Search:" at bounding box center [456, 106] width 79 height 13
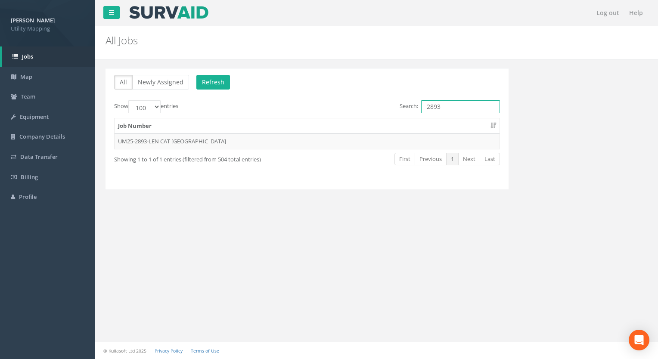
drag, startPoint x: 457, startPoint y: 111, endPoint x: 403, endPoint y: 114, distance: 53.9
click at [403, 114] on div "Search: 2893" at bounding box center [407, 107] width 187 height 15
type input "2893"
click at [406, 75] on p "All Newly Assigned Refresh" at bounding box center [307, 83] width 386 height 17
click at [173, 142] on td "UM25-2893-LEN CAT [GEOGRAPHIC_DATA]" at bounding box center [307, 142] width 385 height 16
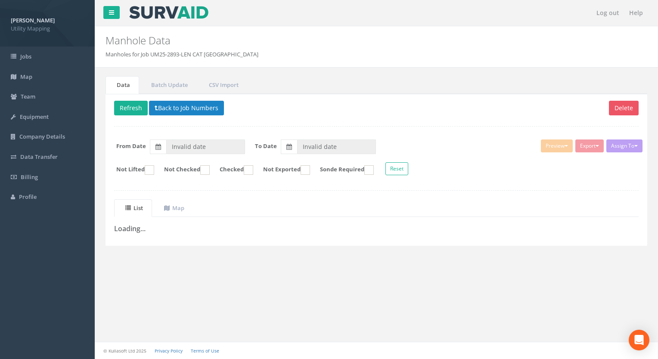
type input "[DATE]"
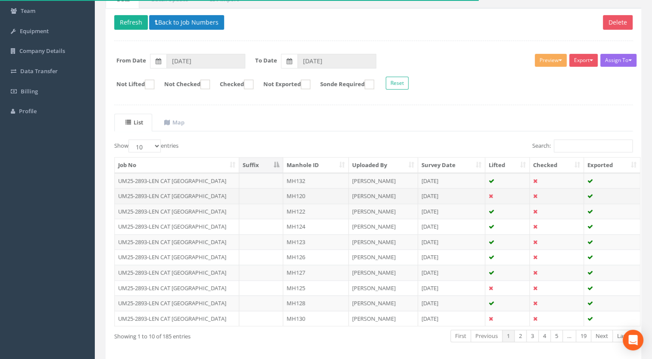
scroll to position [86, 0]
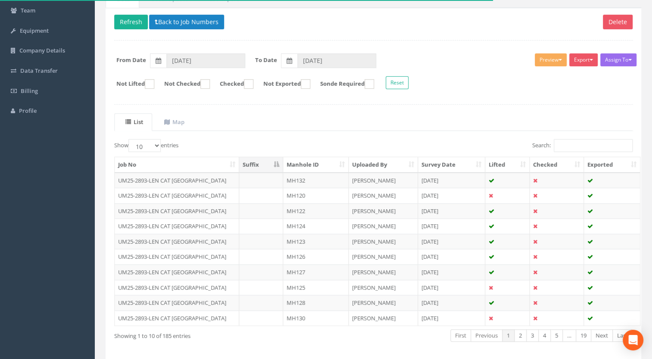
click at [306, 163] on th "Manhole ID" at bounding box center [315, 165] width 65 height 16
click at [164, 148] on label "Show 10 25 50 100 entries" at bounding box center [146, 145] width 64 height 13
click at [161, 148] on select "10 25 50 100" at bounding box center [144, 145] width 32 height 13
click at [160, 145] on select "10 25 50 100" at bounding box center [144, 145] width 32 height 13
select select "100"
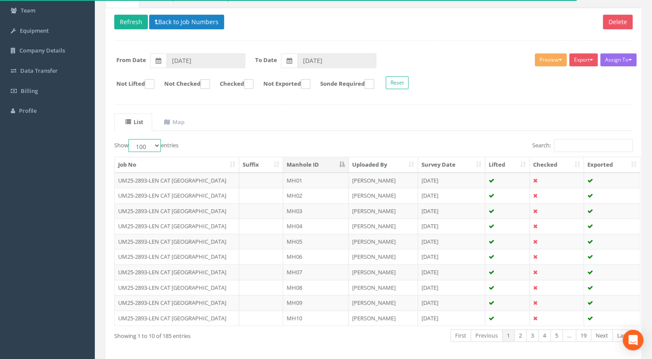
click at [130, 139] on select "10 25 50 100" at bounding box center [144, 145] width 32 height 13
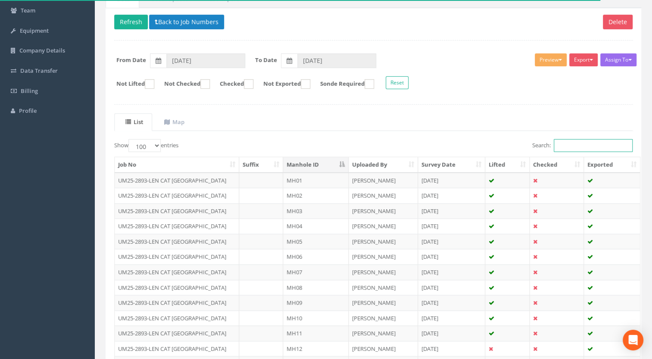
click at [601, 146] on input "Search:" at bounding box center [593, 145] width 79 height 13
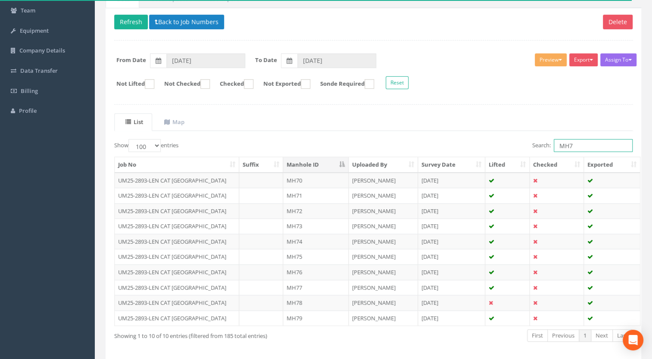
type input "MH73"
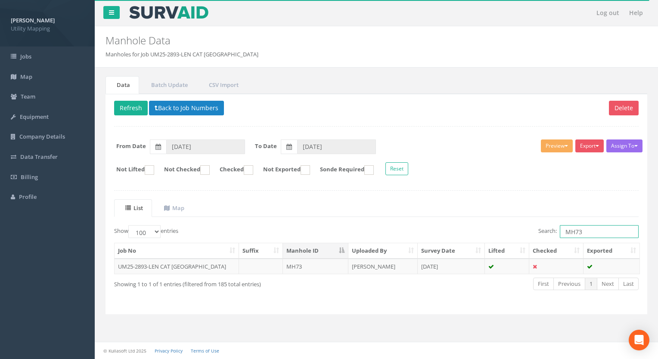
drag, startPoint x: 584, startPoint y: 227, endPoint x: 515, endPoint y: 225, distance: 68.5
click at [516, 225] on div "Search: MH73" at bounding box center [511, 232] width 256 height 15
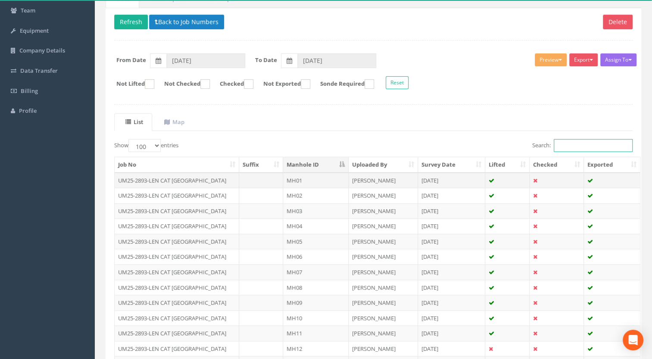
scroll to position [129, 0]
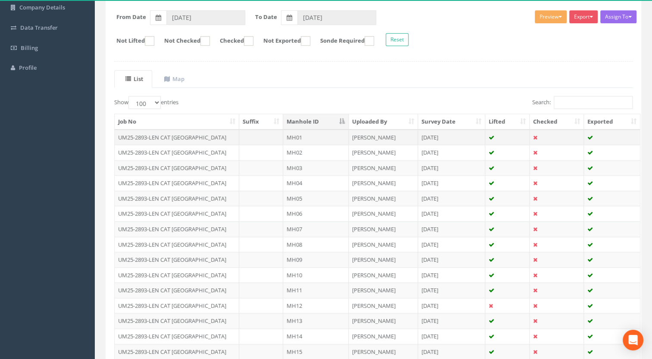
click at [169, 135] on td "UM25-2893-LEN CAT [GEOGRAPHIC_DATA]" at bounding box center [177, 138] width 124 height 16
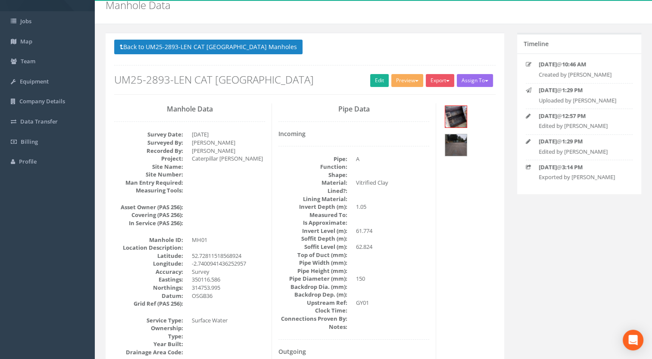
scroll to position [43, 0]
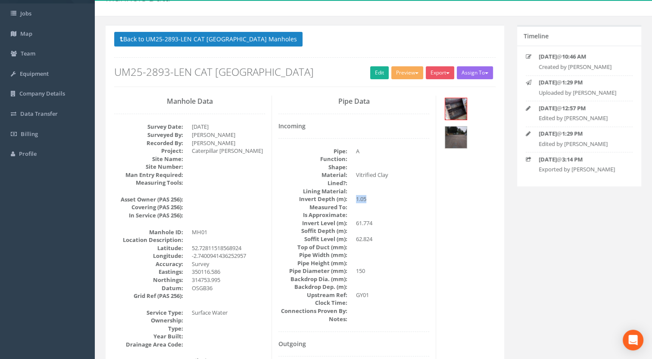
drag, startPoint x: 372, startPoint y: 200, endPoint x: 353, endPoint y: 200, distance: 19.0
click at [353, 200] on dl "Pipe: A Function: Shape: Material: Vitrified Clay Lined?: Lining Material: Inve…" at bounding box center [353, 235] width 151 height 176
drag, startPoint x: 353, startPoint y: 200, endPoint x: 390, endPoint y: 193, distance: 37.7
click at [390, 193] on dd at bounding box center [392, 191] width 73 height 8
click at [367, 199] on dd "1.05" at bounding box center [392, 199] width 73 height 8
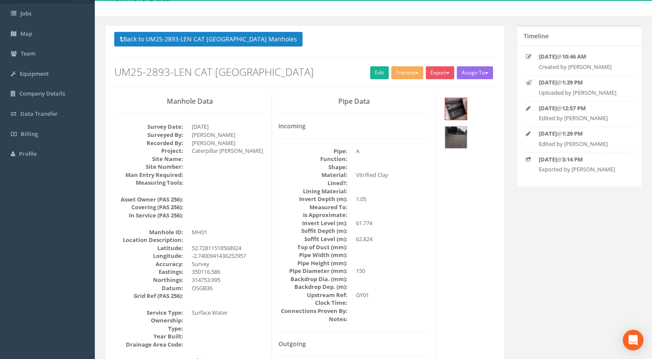
click at [381, 199] on dd "1.05" at bounding box center [392, 199] width 73 height 8
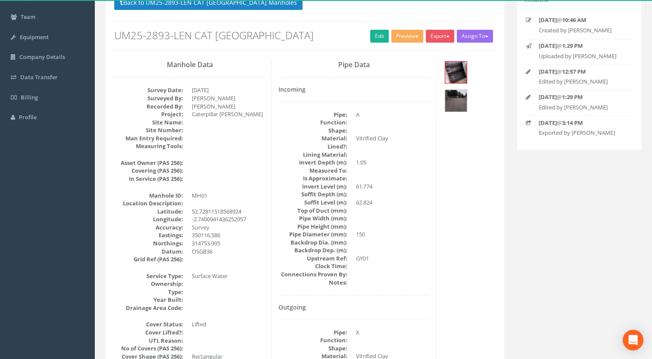
scroll to position [86, 0]
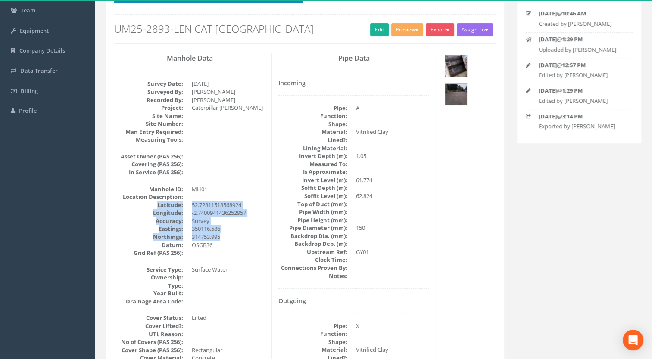
drag, startPoint x: 223, startPoint y: 237, endPoint x: 153, endPoint y: 204, distance: 77.3
click at [153, 204] on dl "Manhole ID: MH01 Location Description: [GEOGRAPHIC_DATA] Accuracy: Survey Easti…" at bounding box center [189, 221] width 151 height 72
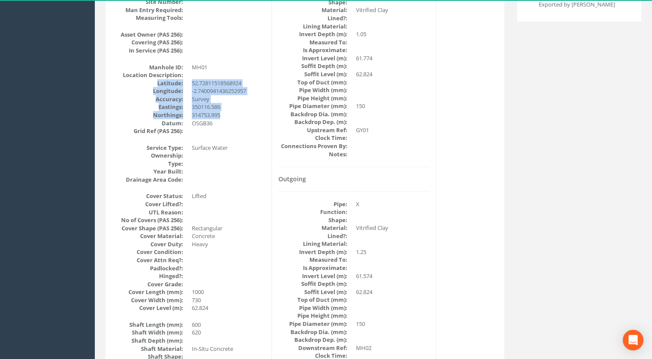
scroll to position [215, 0]
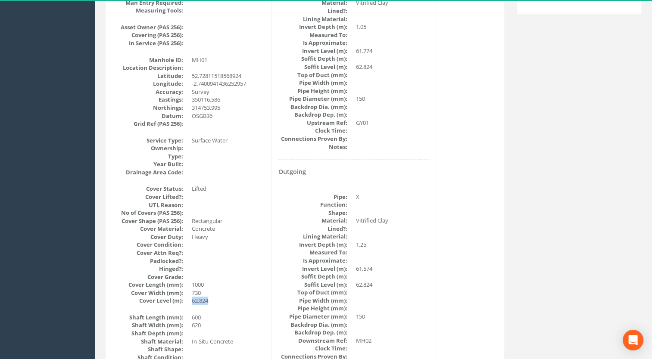
drag, startPoint x: 215, startPoint y: 299, endPoint x: 190, endPoint y: 298, distance: 25.0
click at [190, 298] on dl "Cover Status: Lifted Cover Lifted?: UTL Reason: No of Covers (PAS 256): Cover S…" at bounding box center [189, 245] width 151 height 120
drag, startPoint x: 190, startPoint y: 298, endPoint x: 268, endPoint y: 256, distance: 87.7
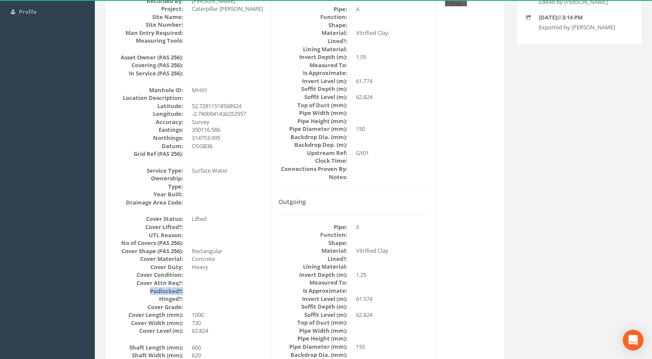
scroll to position [172, 0]
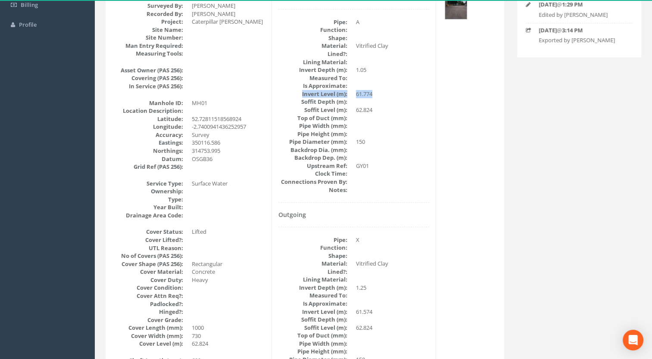
drag, startPoint x: 379, startPoint y: 88, endPoint x: 376, endPoint y: 93, distance: 5.0
click at [376, 93] on dl "Pipe: A Function: Shape: Material: Vitrified Clay Lined?: Lining Material: Inve…" at bounding box center [353, 106] width 151 height 176
drag, startPoint x: 376, startPoint y: 93, endPoint x: 375, endPoint y: 105, distance: 12.1
click at [375, 105] on dd at bounding box center [392, 102] width 73 height 8
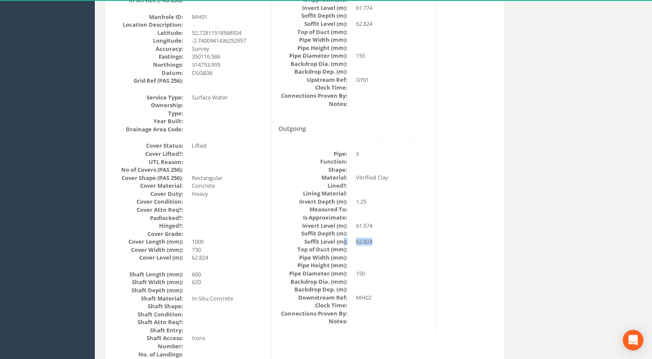
drag, startPoint x: 376, startPoint y: 238, endPoint x: 343, endPoint y: 244, distance: 32.9
click at [343, 244] on dl "Pipe: X Function: Shape: Material: Vitrified Clay Lined?: Lining Material: Inve…" at bounding box center [353, 238] width 151 height 176
click at [233, 227] on dd at bounding box center [228, 226] width 73 height 8
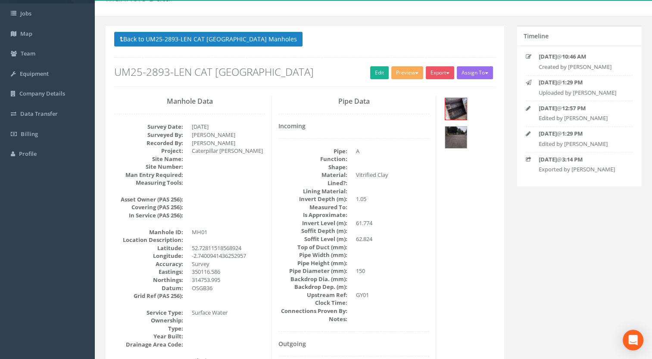
click at [234, 229] on dd "MH01" at bounding box center [228, 232] width 73 height 8
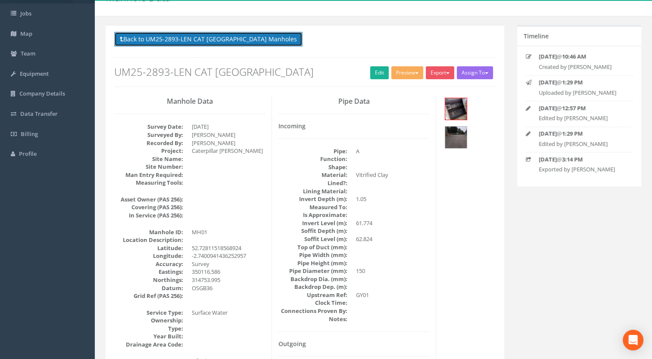
click at [205, 35] on button "Back to UM25-2893-LEN CAT [GEOGRAPHIC_DATA] Manholes" at bounding box center [208, 39] width 188 height 15
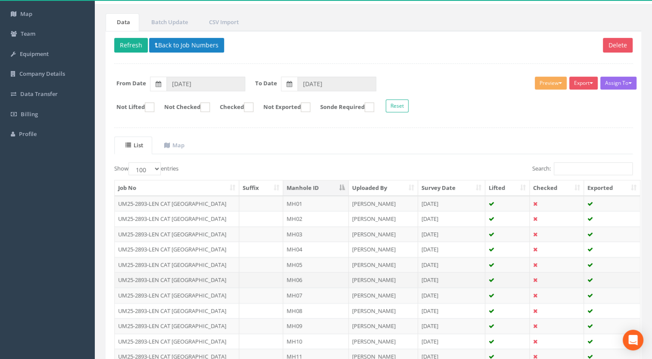
scroll to position [172, 0]
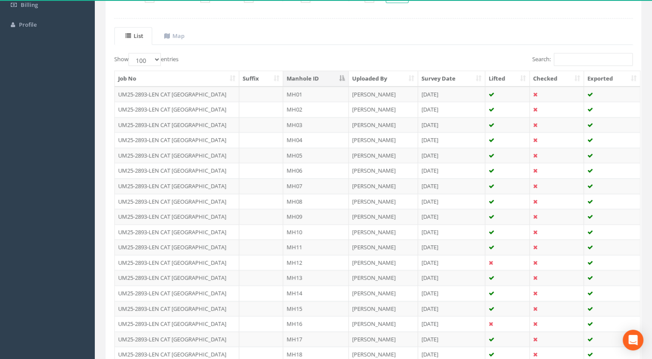
click at [327, 72] on th "Manhole ID" at bounding box center [315, 79] width 65 height 16
click at [326, 74] on th "Manhole ID" at bounding box center [315, 79] width 65 height 16
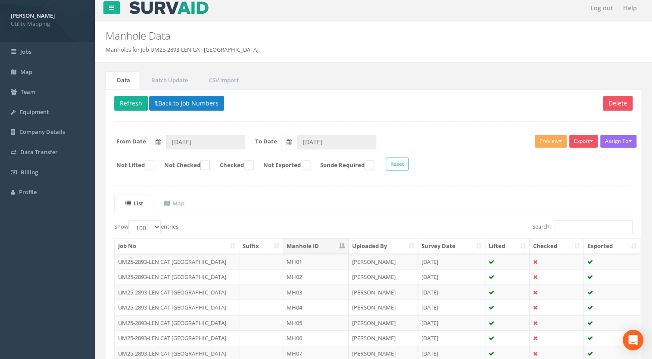
scroll to position [0, 0]
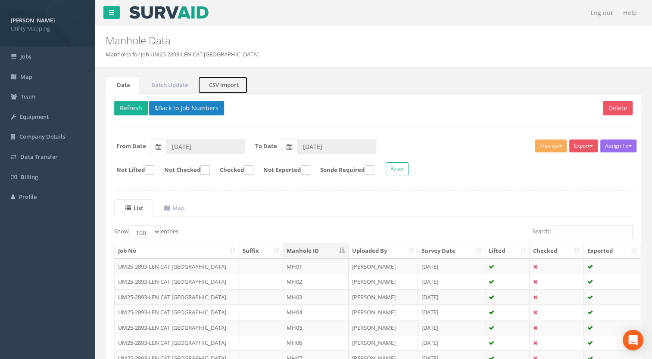
click at [223, 84] on link "CSV Import" at bounding box center [223, 85] width 50 height 18
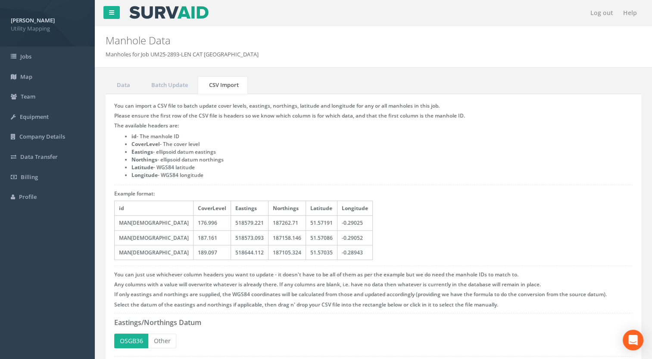
drag, startPoint x: 213, startPoint y: 178, endPoint x: 157, endPoint y: 173, distance: 56.2
click at [157, 173] on li "Longitude - WGS84 longitude" at bounding box center [381, 175] width 501 height 8
drag, startPoint x: 157, startPoint y: 173, endPoint x: 237, endPoint y: 169, distance: 80.7
click at [237, 169] on li "Latitude - WGS84 latitude" at bounding box center [381, 168] width 501 height 8
click at [136, 136] on li "id - The manhole ID" at bounding box center [381, 137] width 501 height 8
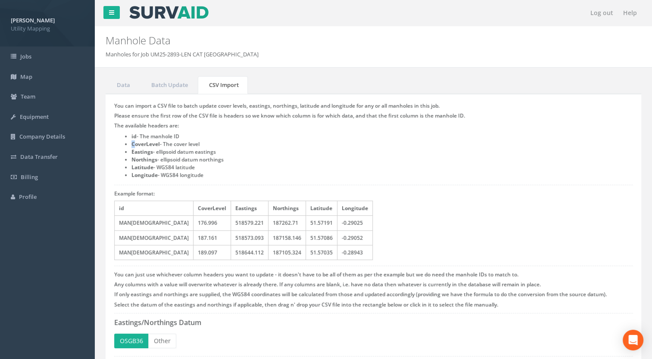
drag, startPoint x: 136, startPoint y: 136, endPoint x: 133, endPoint y: 145, distance: 9.1
click at [133, 145] on strong "CoverLevel" at bounding box center [145, 143] width 28 height 7
click at [140, 144] on strong "CoverLevel" at bounding box center [145, 143] width 28 height 7
drag, startPoint x: 133, startPoint y: 153, endPoint x: 144, endPoint y: 153, distance: 11.2
click at [144, 153] on strong "Eastings" at bounding box center [142, 151] width 22 height 7
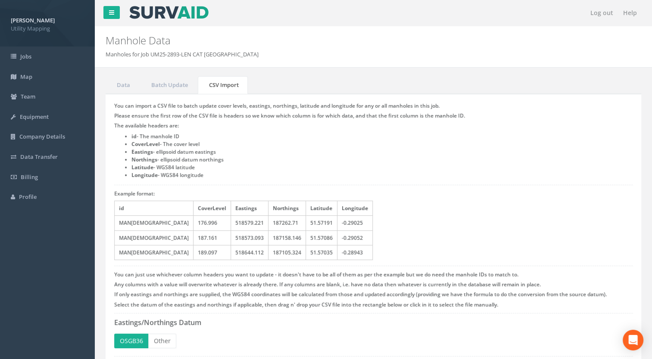
drag, startPoint x: 144, startPoint y: 153, endPoint x: 137, endPoint y: 160, distance: 10.1
click at [137, 160] on strong "Northings" at bounding box center [144, 159] width 26 height 7
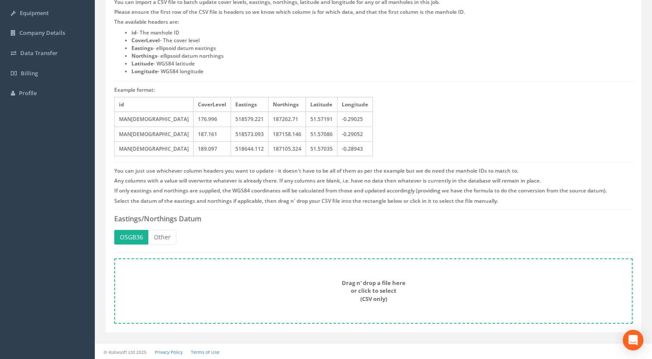
click at [379, 286] on strong "Drag n' drop a file here or click to select (CSV only)" at bounding box center [374, 291] width 64 height 24
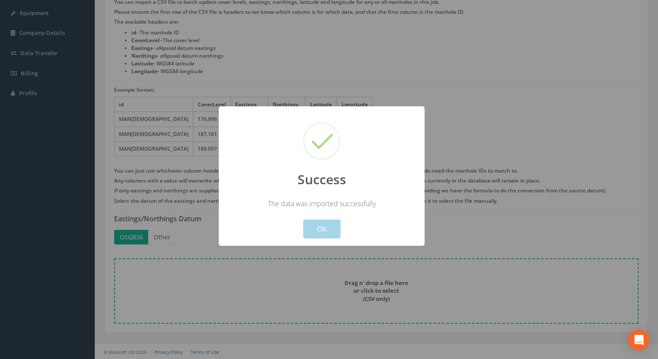
click at [326, 234] on button "OK" at bounding box center [321, 229] width 37 height 19
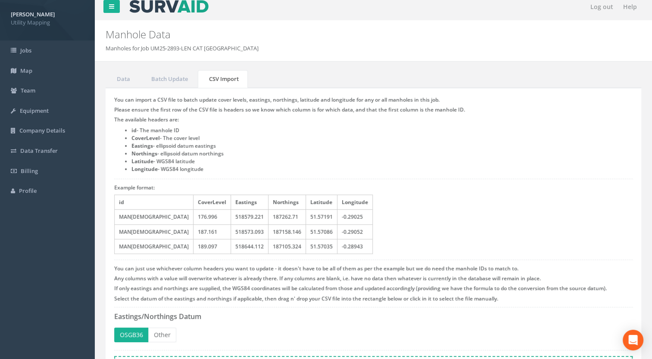
scroll to position [0, 0]
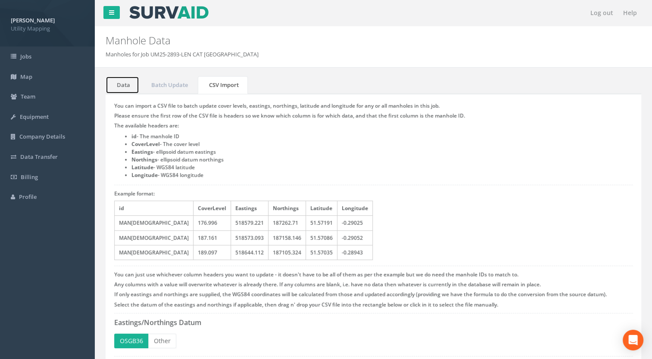
click at [119, 86] on link "Data" at bounding box center [123, 85] width 34 height 18
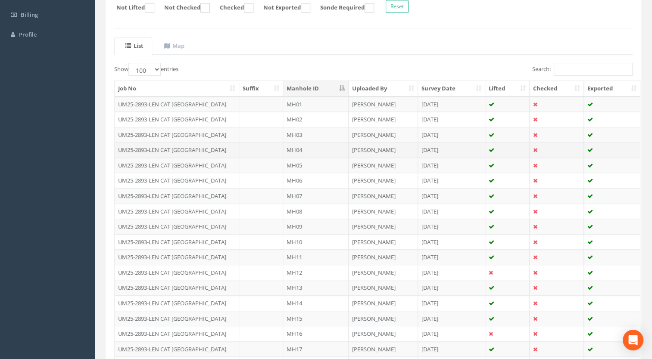
scroll to position [172, 0]
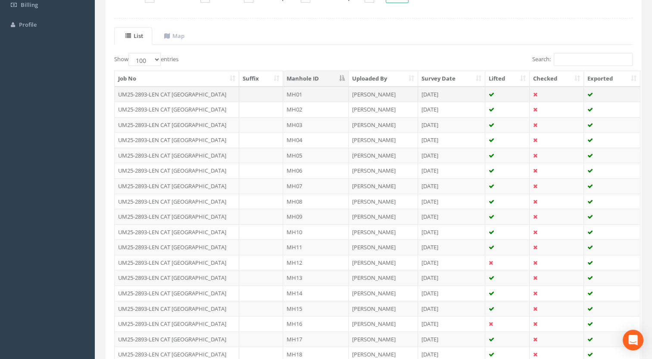
click at [186, 88] on td "UM25-2893-LEN CAT [GEOGRAPHIC_DATA]" at bounding box center [177, 95] width 124 height 16
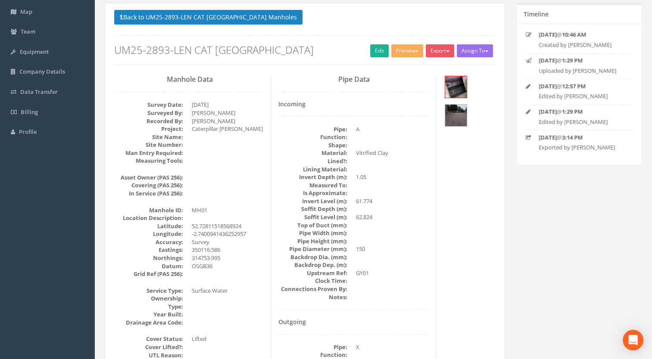
scroll to position [129, 0]
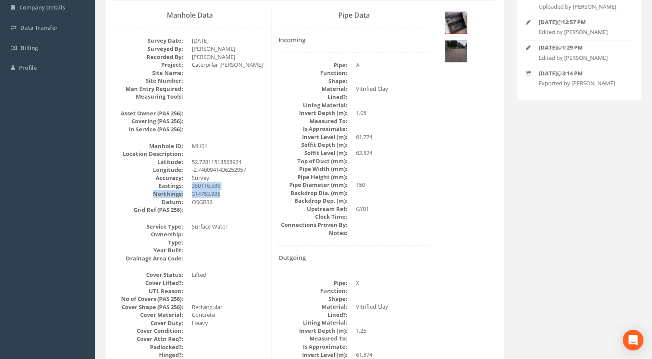
drag, startPoint x: 222, startPoint y: 193, endPoint x: 191, endPoint y: 185, distance: 32.1
click at [191, 185] on dl "Manhole ID: MH01 Location Description: [GEOGRAPHIC_DATA] Accuracy: Survey Easti…" at bounding box center [189, 178] width 151 height 72
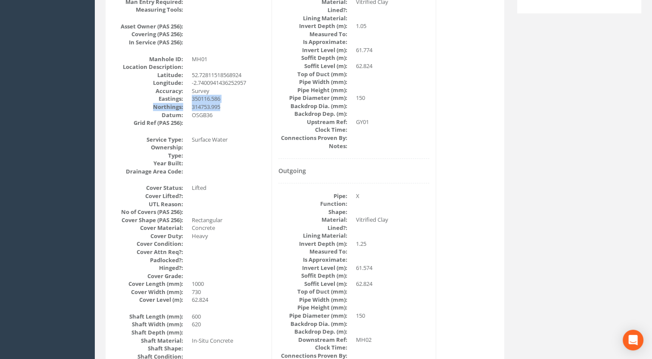
scroll to position [302, 0]
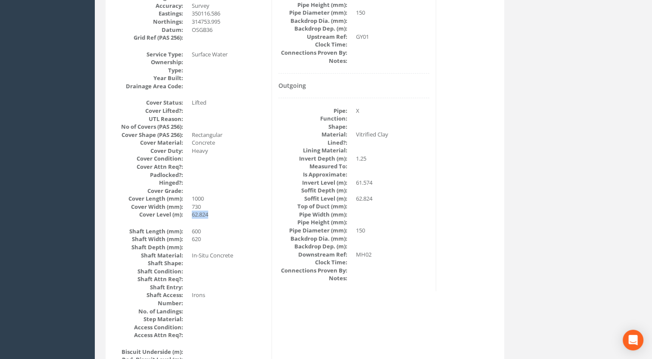
drag, startPoint x: 210, startPoint y: 213, endPoint x: 190, endPoint y: 214, distance: 20.3
click at [190, 214] on dl "Cover Status: Lifted Cover Lifted?: UTL Reason: No of Covers (PAS 256): Cover S…" at bounding box center [189, 159] width 151 height 120
drag, startPoint x: 190, startPoint y: 214, endPoint x: 205, endPoint y: 281, distance: 69.0
click at [254, 210] on dd "730" at bounding box center [228, 207] width 73 height 8
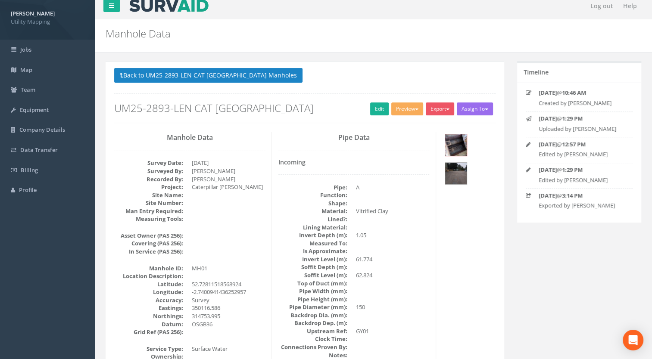
scroll to position [0, 0]
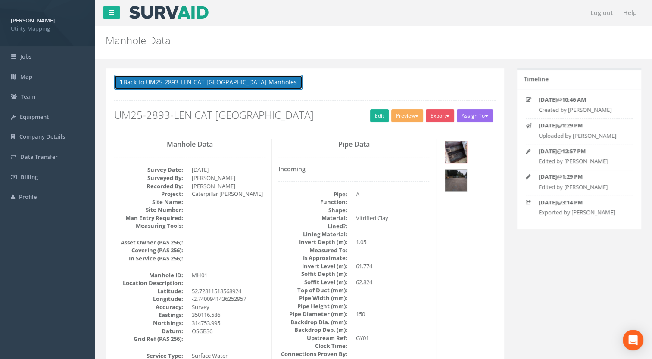
click at [235, 79] on button "Back to UM25-2893-LEN CAT [GEOGRAPHIC_DATA] Manholes" at bounding box center [208, 82] width 188 height 15
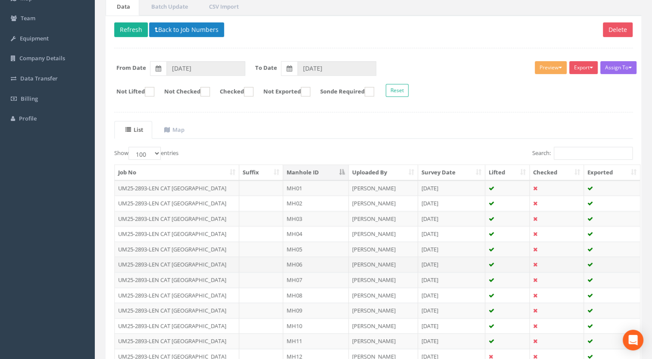
scroll to position [86, 0]
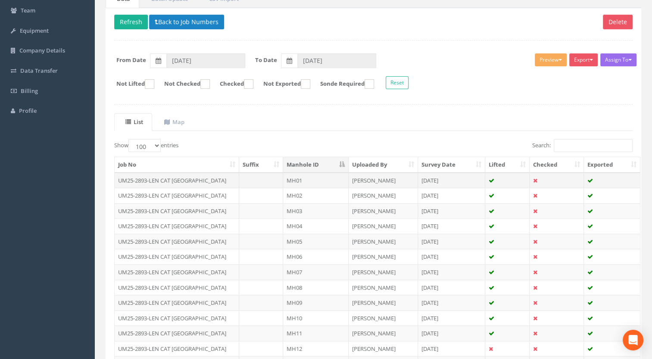
click at [201, 177] on td "UM25-2893-LEN CAT [GEOGRAPHIC_DATA]" at bounding box center [177, 181] width 124 height 16
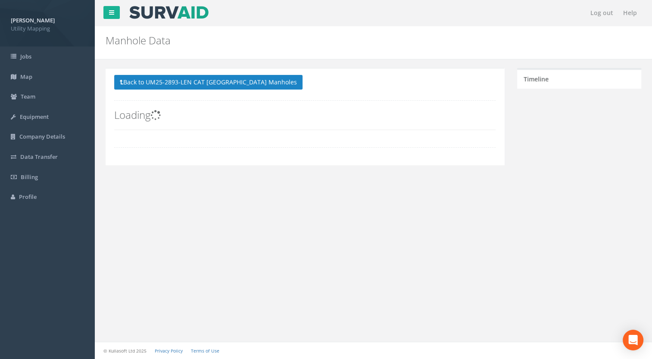
scroll to position [0, 0]
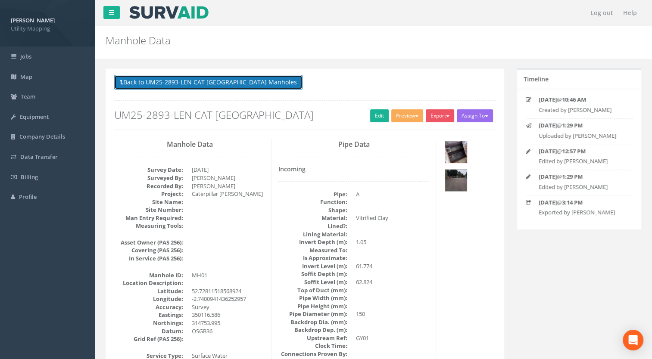
click at [219, 86] on button "Back to UM25-2893-LEN CAT [GEOGRAPHIC_DATA] Manholes" at bounding box center [208, 82] width 188 height 15
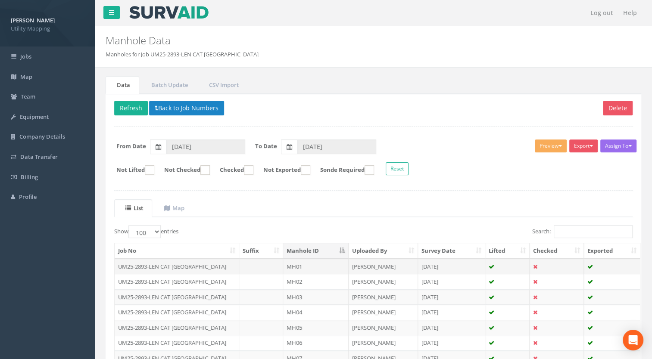
click at [197, 265] on td "UM25-2893-LEN CAT [GEOGRAPHIC_DATA]" at bounding box center [177, 267] width 124 height 16
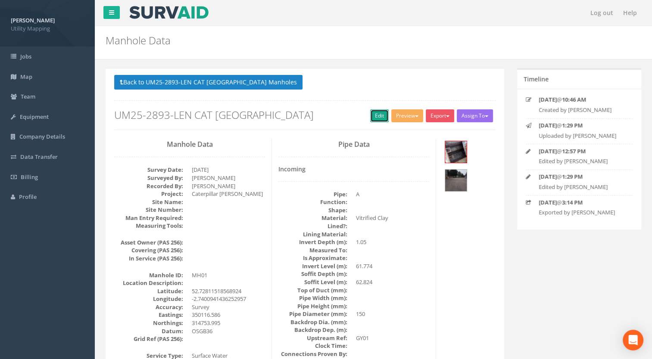
click at [373, 115] on link "Edit" at bounding box center [379, 115] width 19 height 13
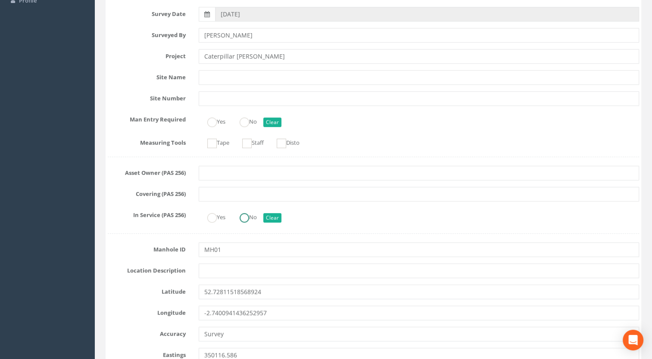
scroll to position [239, 0]
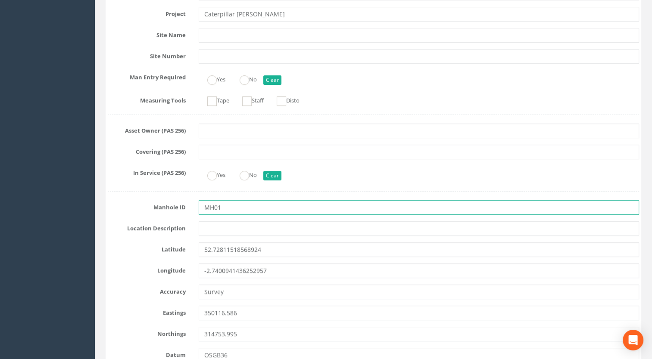
click at [231, 206] on input "MH01" at bounding box center [419, 207] width 441 height 15
type input "Area 2B-1 MH01"
drag, startPoint x: 254, startPoint y: 208, endPoint x: 192, endPoint y: 206, distance: 62.1
click at [192, 206] on div "Area 2B-1 MH01" at bounding box center [419, 207] width 454 height 15
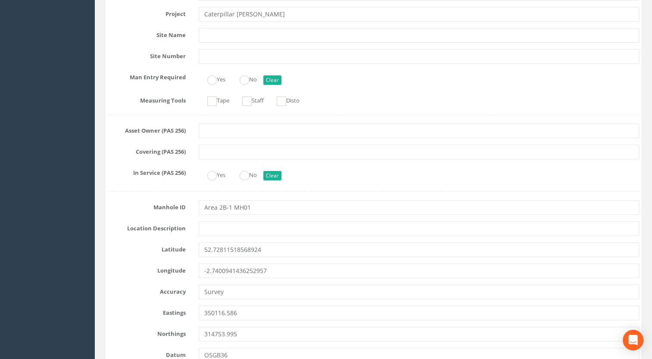
click at [182, 206] on label "Manhole ID" at bounding box center [146, 205] width 91 height 11
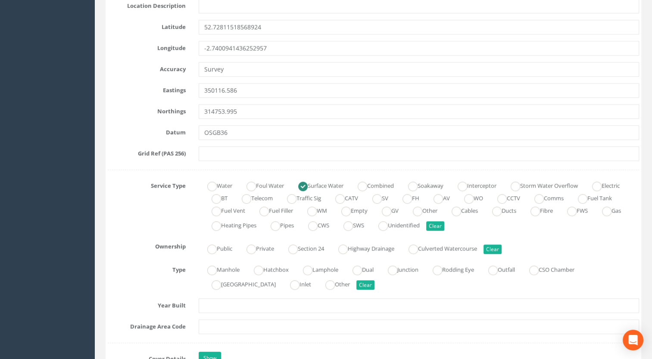
scroll to position [454, 0]
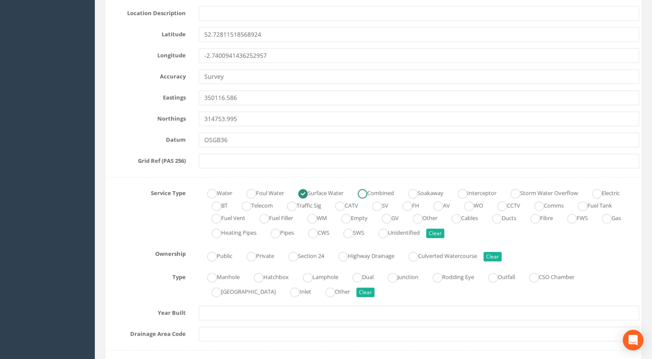
click at [367, 193] on ins at bounding box center [362, 193] width 9 height 9
radio input "false"
radio input "true"
click at [308, 194] on ins at bounding box center [302, 193] width 9 height 9
radio input "true"
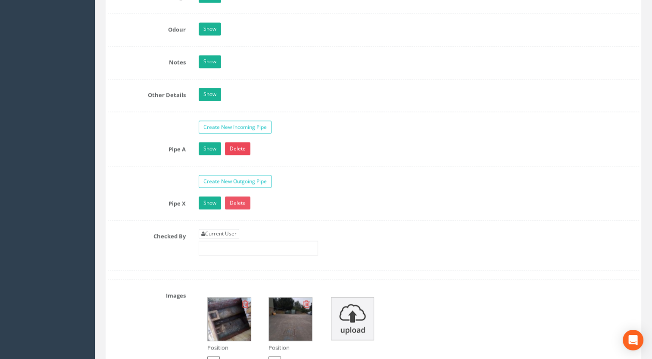
scroll to position [1316, 0]
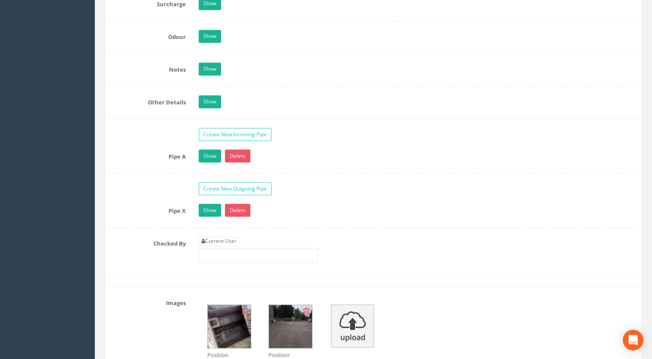
click at [203, 151] on link "Show" at bounding box center [210, 155] width 22 height 13
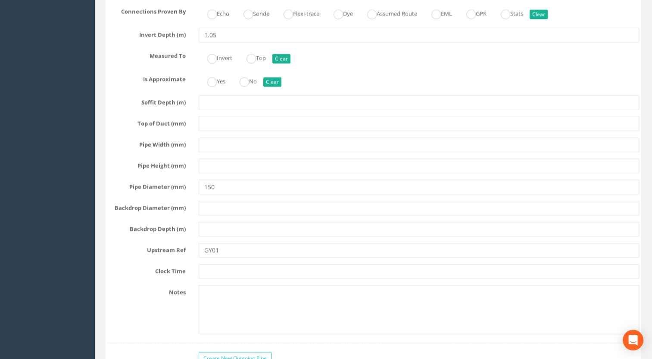
scroll to position [1660, 0]
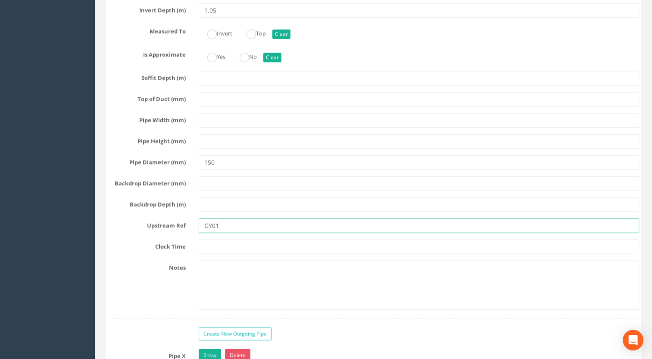
drag, startPoint x: 227, startPoint y: 219, endPoint x: 178, endPoint y: 228, distance: 50.0
click at [178, 228] on div "Pipe A Hide Delete Function Sewer Watercourse Combined Highway [PERSON_NAME] Ou…" at bounding box center [373, 62] width 531 height 514
drag, startPoint x: 226, startPoint y: 224, endPoint x: 194, endPoint y: 222, distance: 31.9
click at [194, 222] on div "EOT" at bounding box center [419, 226] width 454 height 15
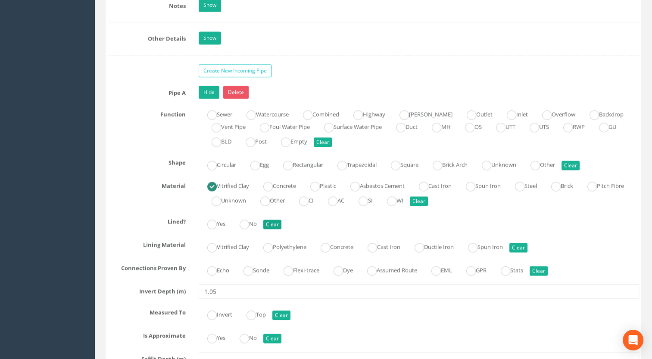
scroll to position [1359, 0]
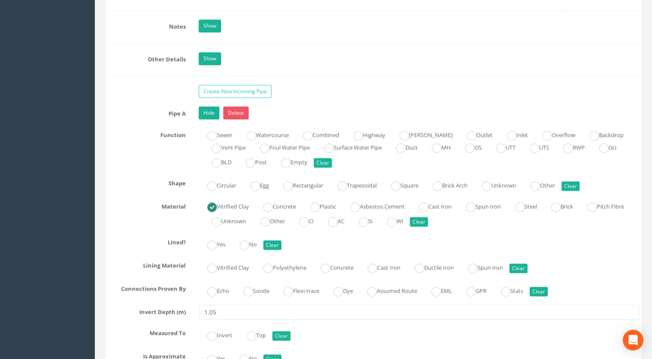
type input "MH110"
drag, startPoint x: 188, startPoint y: 202, endPoint x: 160, endPoint y: 202, distance: 27.6
click at [160, 202] on label "Material" at bounding box center [146, 204] width 91 height 11
drag, startPoint x: 160, startPoint y: 202, endPoint x: 134, endPoint y: 199, distance: 26.1
click at [134, 199] on label "Material" at bounding box center [146, 204] width 91 height 11
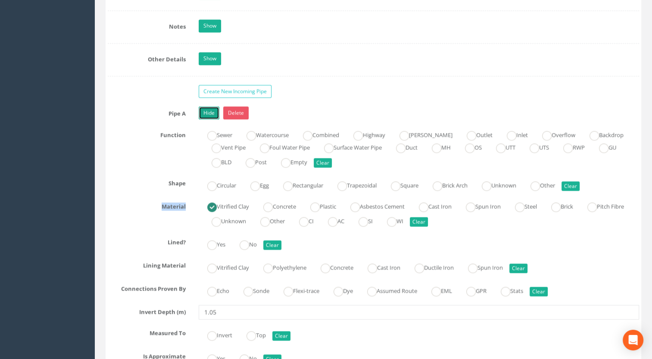
click at [204, 106] on link "Hide" at bounding box center [209, 112] width 21 height 13
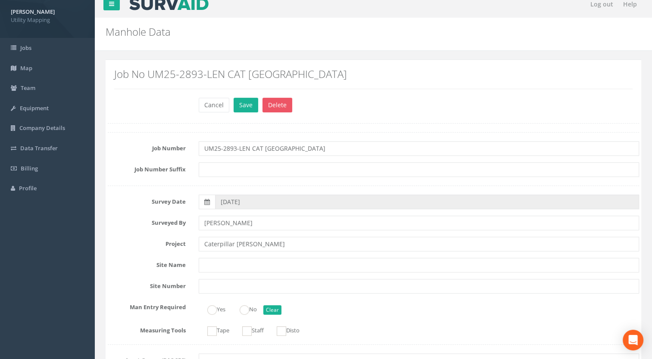
scroll to position [0, 0]
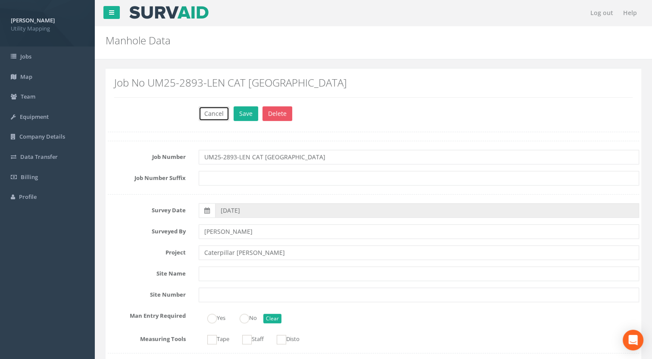
click at [208, 110] on button "Cancel" at bounding box center [214, 113] width 31 height 15
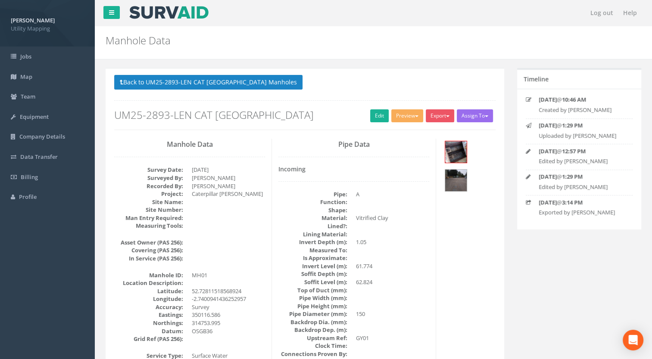
scroll to position [43, 0]
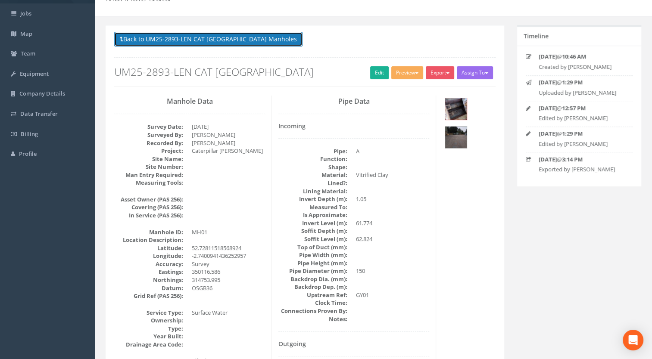
click at [205, 37] on button "Back to UM25-2893-LEN CAT [GEOGRAPHIC_DATA] Manholes" at bounding box center [208, 39] width 188 height 15
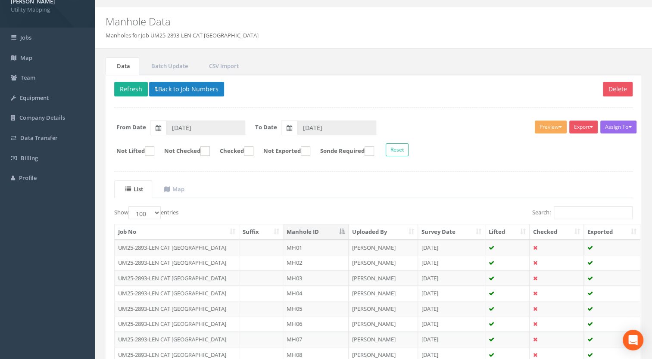
scroll to position [0, 0]
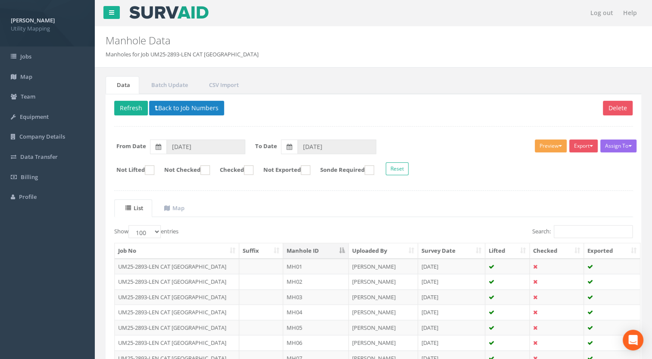
click at [560, 149] on button "Preview" at bounding box center [551, 146] width 32 height 13
click at [589, 145] on span "button" at bounding box center [590, 146] width 3 height 2
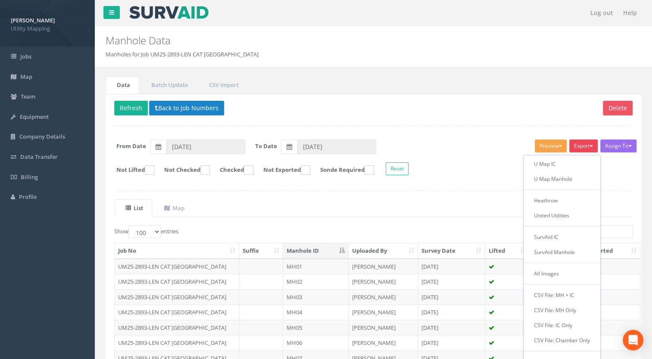
click at [556, 147] on button "Preview" at bounding box center [551, 146] width 32 height 13
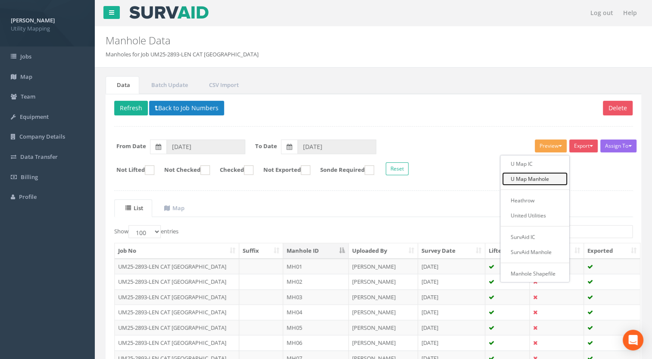
click at [526, 176] on link "U Map Manhole" at bounding box center [534, 178] width 65 height 13
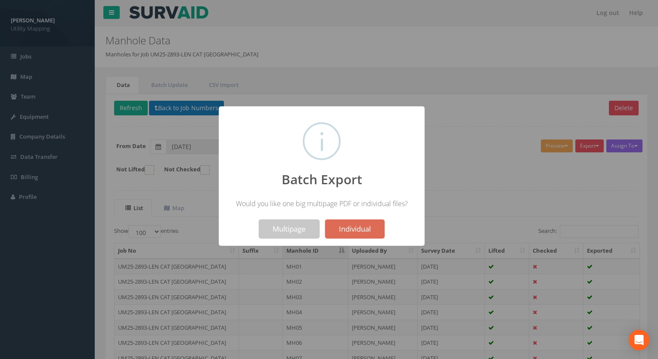
click at [282, 224] on button "Multipage" at bounding box center [289, 229] width 61 height 19
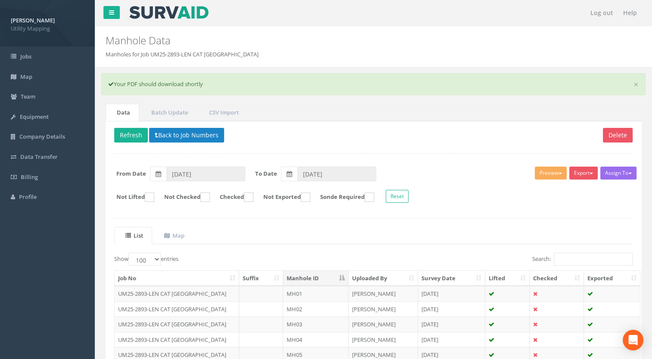
scroll to position [43, 0]
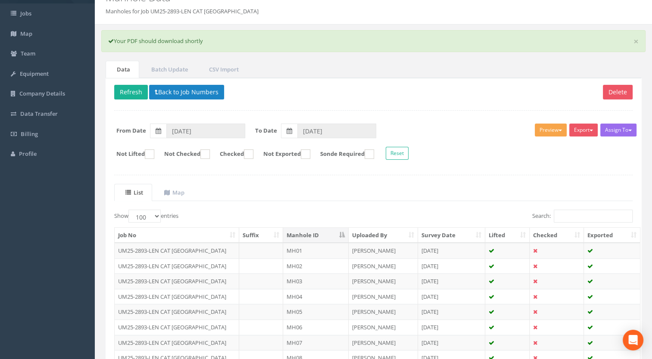
click at [558, 130] on span "button" at bounding box center [559, 131] width 3 height 2
click at [593, 131] on button "Export" at bounding box center [583, 130] width 28 height 13
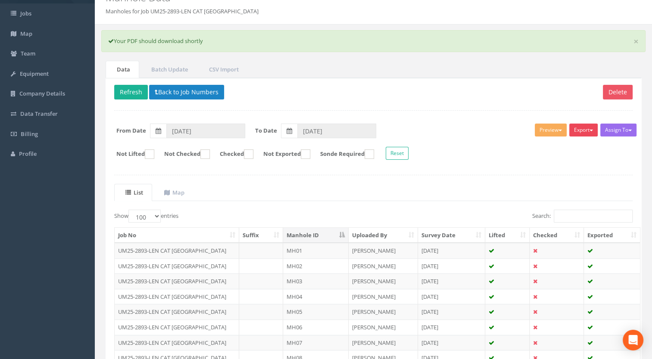
click at [591, 130] on span "button" at bounding box center [590, 131] width 3 height 2
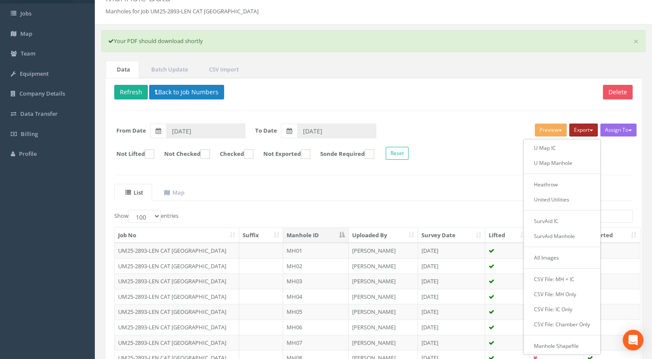
click at [593, 130] on button "Export" at bounding box center [583, 130] width 28 height 13
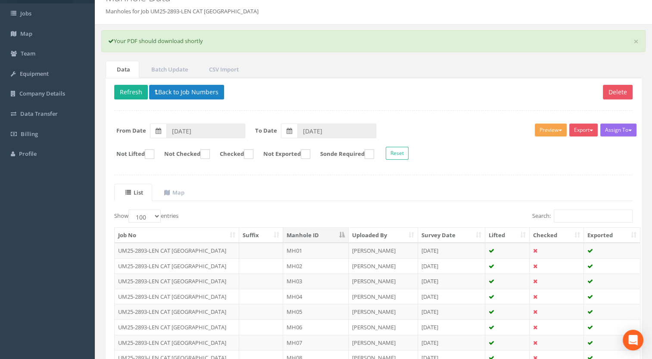
click at [559, 128] on button "Preview" at bounding box center [551, 130] width 32 height 13
click at [626, 199] on ul "List Map" at bounding box center [373, 193] width 518 height 18
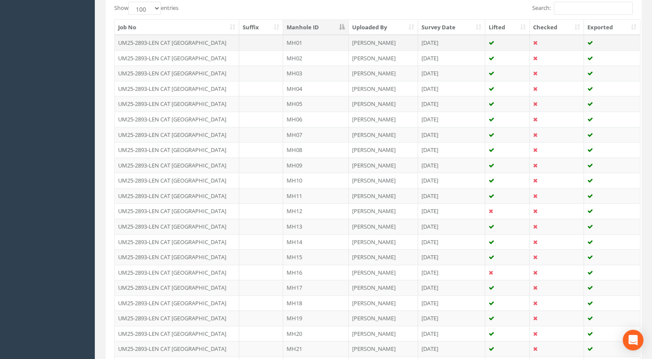
scroll to position [172, 0]
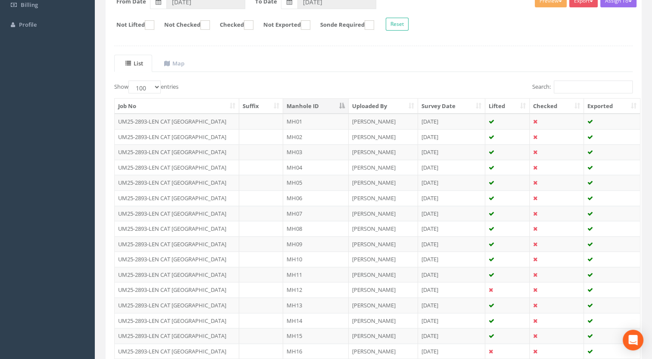
click at [319, 100] on th "Manhole ID" at bounding box center [315, 107] width 65 height 16
click at [320, 102] on th "Manhole ID" at bounding box center [315, 107] width 65 height 16
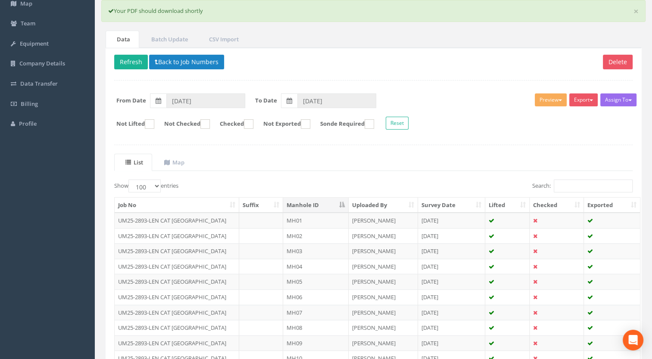
scroll to position [43, 0]
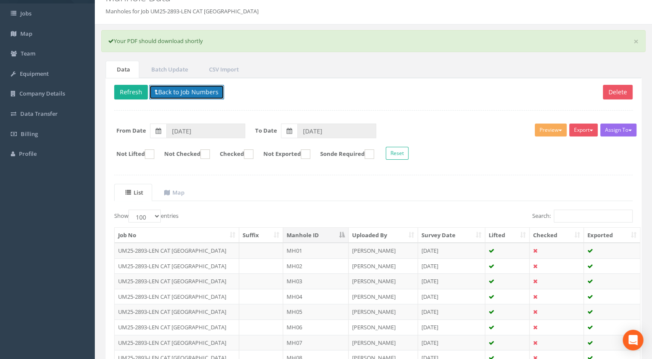
click at [202, 95] on button "Back to Job Numbers" at bounding box center [186, 92] width 75 height 15
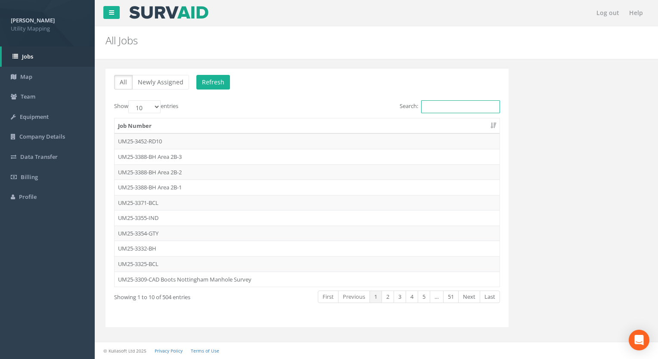
click at [457, 108] on input "Search:" at bounding box center [460, 106] width 79 height 13
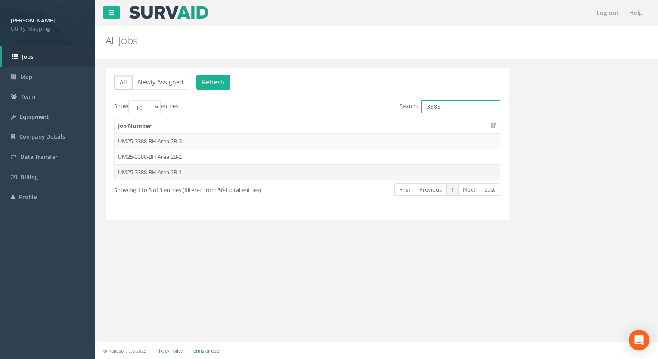
type input "3388"
click at [163, 169] on td "UM25-3388-BH Area 2B-1" at bounding box center [307, 173] width 385 height 16
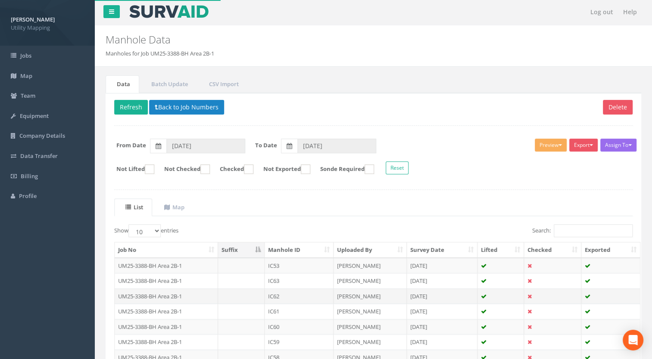
scroll to position [86, 0]
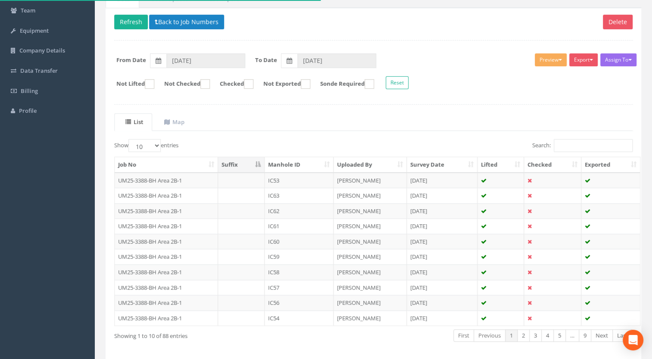
click at [310, 161] on th "Manhole ID" at bounding box center [298, 165] width 69 height 16
click at [146, 145] on select "10 25 50 100" at bounding box center [144, 145] width 32 height 13
select select "100"
click at [130, 139] on select "10 25 50 100" at bounding box center [144, 145] width 32 height 13
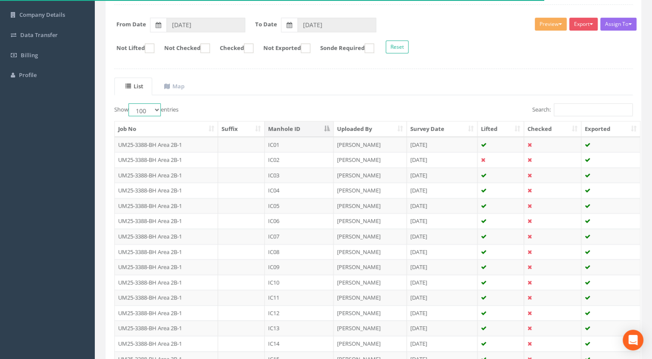
scroll to position [129, 0]
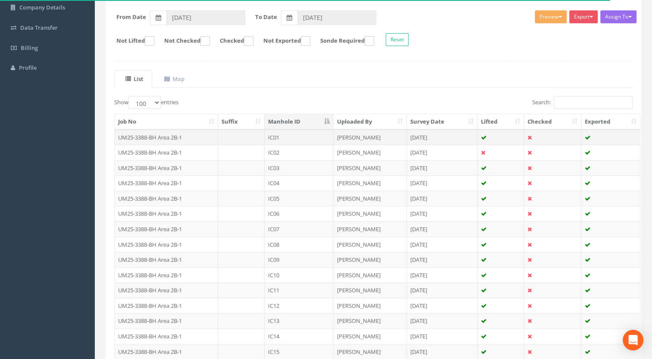
click at [275, 134] on td "IC01" at bounding box center [298, 138] width 69 height 16
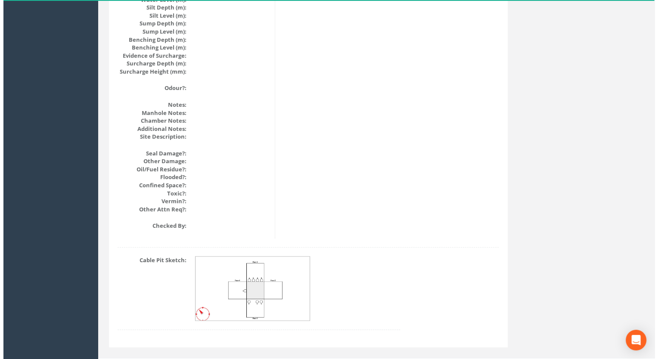
scroll to position [969, 0]
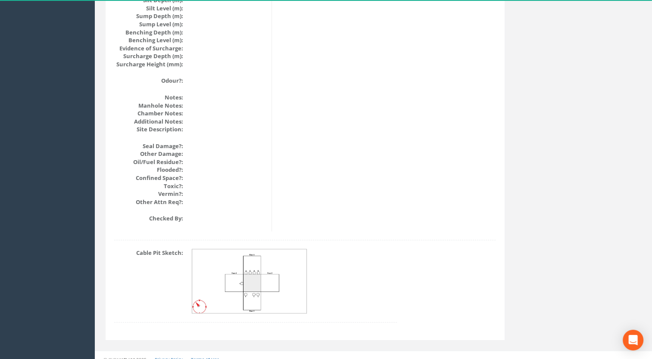
click at [278, 277] on img at bounding box center [249, 281] width 115 height 65
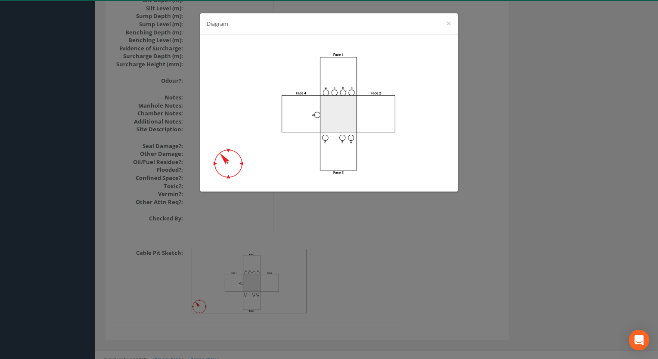
click at [411, 255] on div "Diagram ×" at bounding box center [329, 179] width 658 height 359
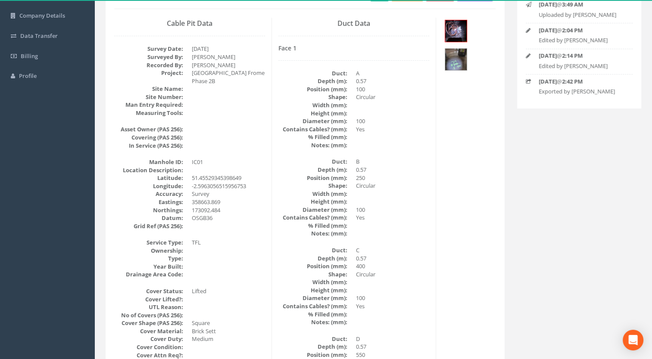
scroll to position [107, 0]
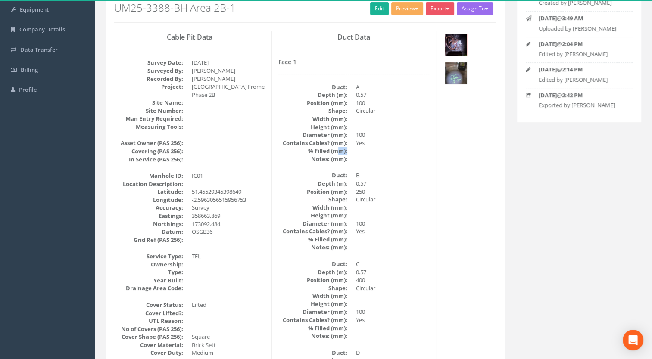
drag, startPoint x: 370, startPoint y: 152, endPoint x: 340, endPoint y: 154, distance: 29.8
click at [340, 154] on dl "Duct: A Depth (m): 0.57 Position (mm): 100 Shape: Circular Width (mm): Height (…" at bounding box center [353, 123] width 151 height 80
drag, startPoint x: 340, startPoint y: 154, endPoint x: 396, endPoint y: 164, distance: 56.9
click at [396, 164] on div "Face 1 Duct: A Depth (m): 0.57 Position (mm): 100 Shape: Circular Width (mm): H…" at bounding box center [353, 244] width 151 height 370
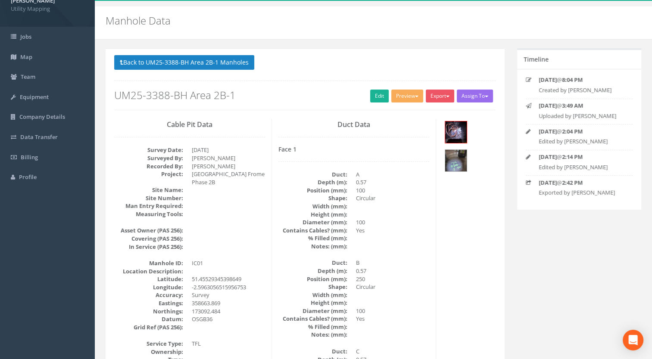
scroll to position [0, 0]
